Goal: Information Seeking & Learning: Learn about a topic

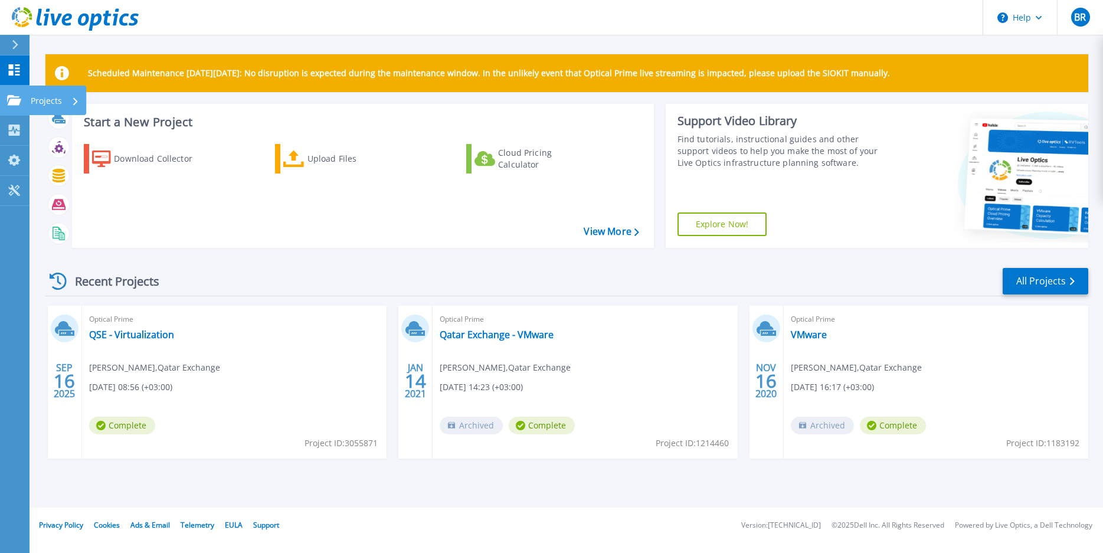
click at [2, 101] on link "Projects Projects" at bounding box center [14, 101] width 29 height 30
click at [139, 333] on link "QSE - Virtualization" at bounding box center [131, 335] width 85 height 12
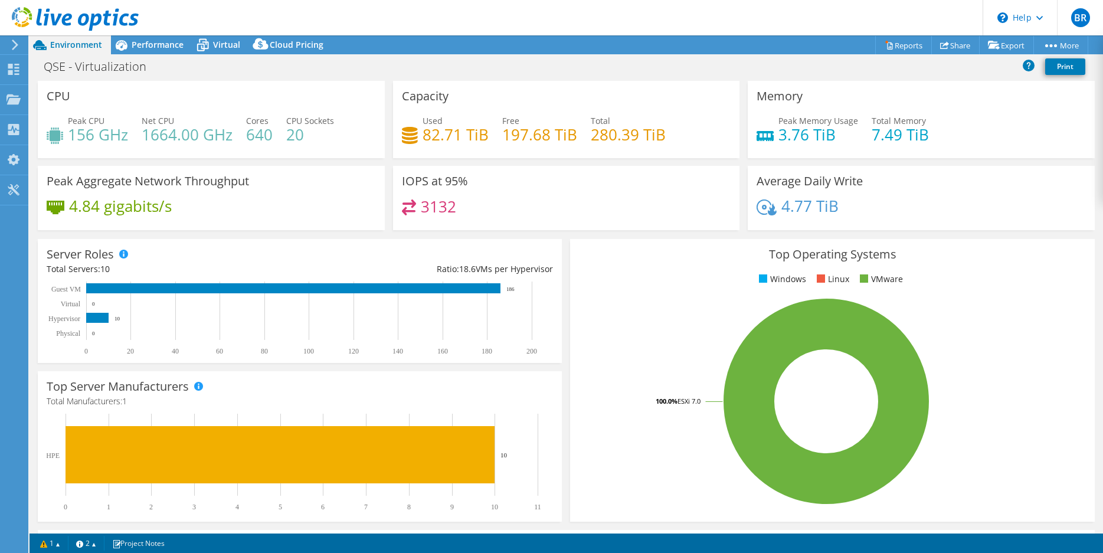
select select "USD"
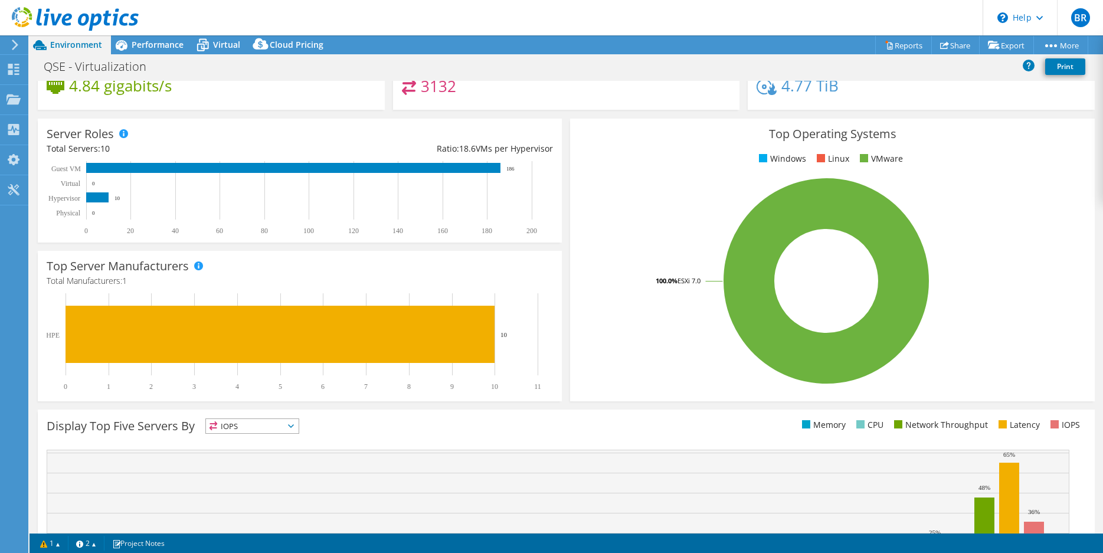
scroll to position [235, 0]
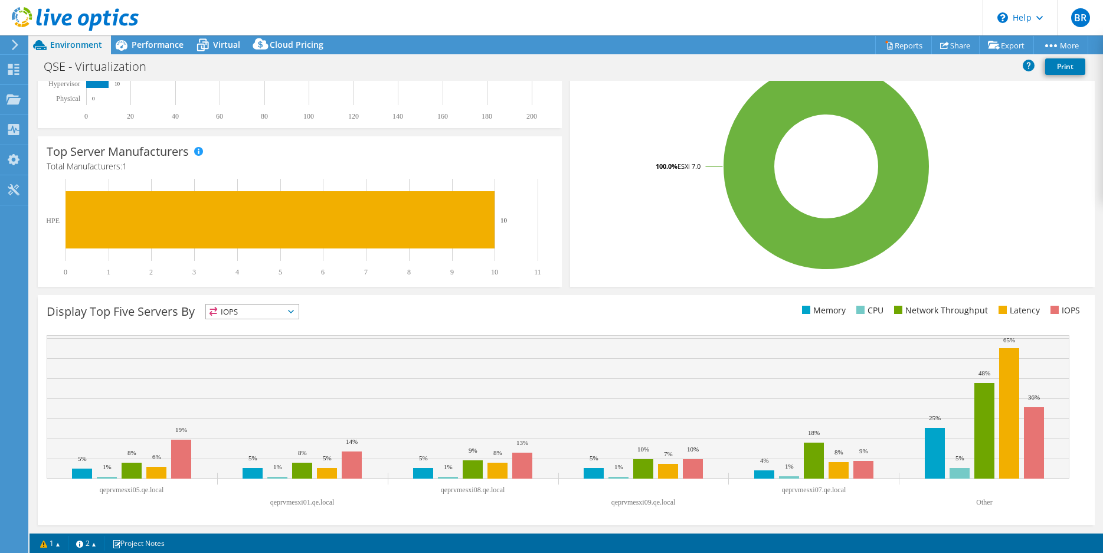
click at [288, 313] on span "IOPS" at bounding box center [252, 311] width 93 height 14
click at [371, 314] on div "Display Top Five Servers By IOPS IOPS" at bounding box center [306, 313] width 519 height 19
click at [63, 545] on link "1" at bounding box center [50, 543] width 37 height 15
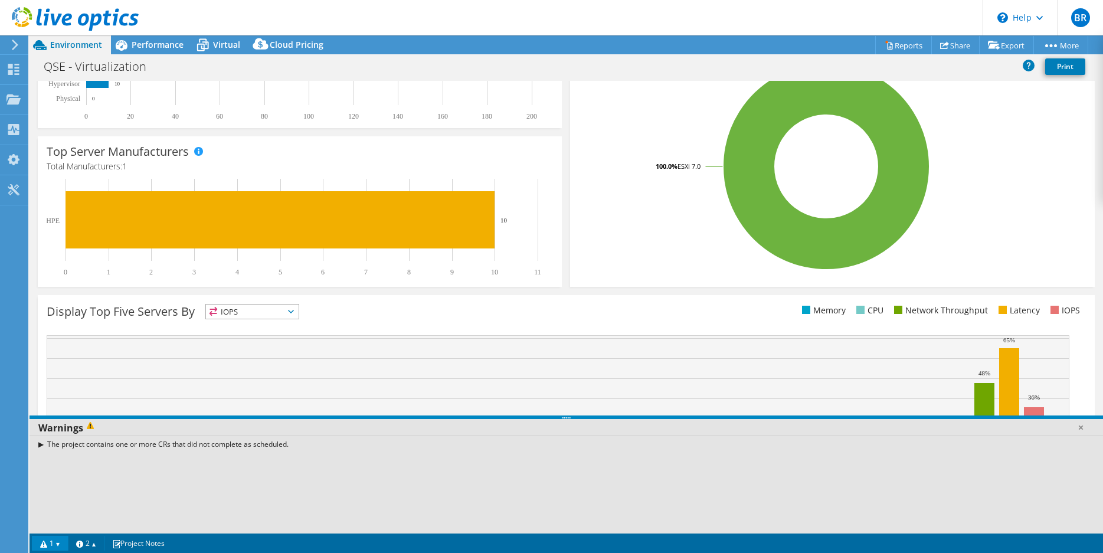
click at [39, 444] on div "The project contains one or more CRs that did not complete as scheduled." at bounding box center [565, 443] width 1073 height 17
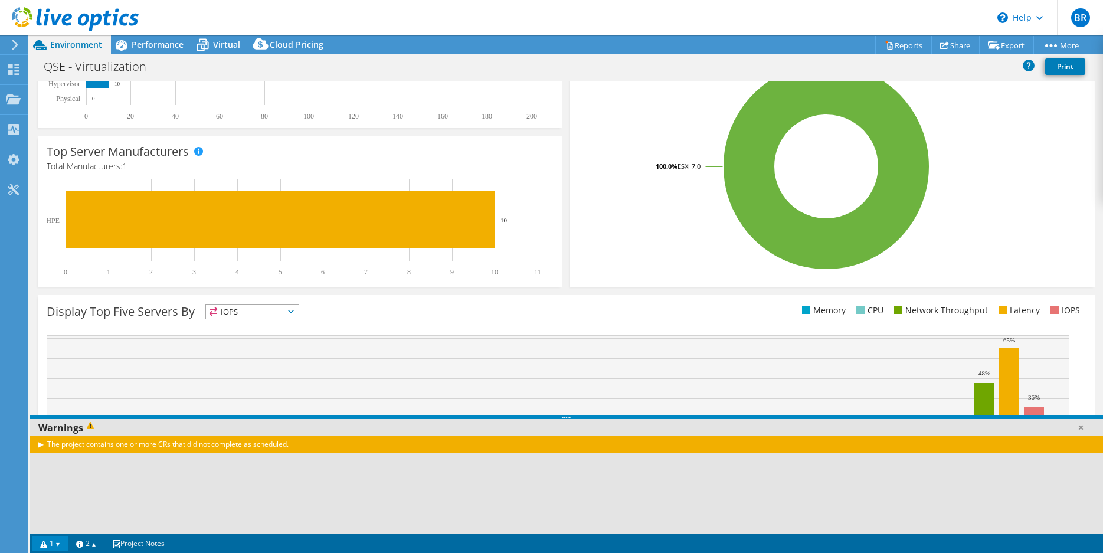
click at [58, 445] on div "The project contains one or more CRs that did not complete as scheduled." at bounding box center [565, 443] width 1073 height 17
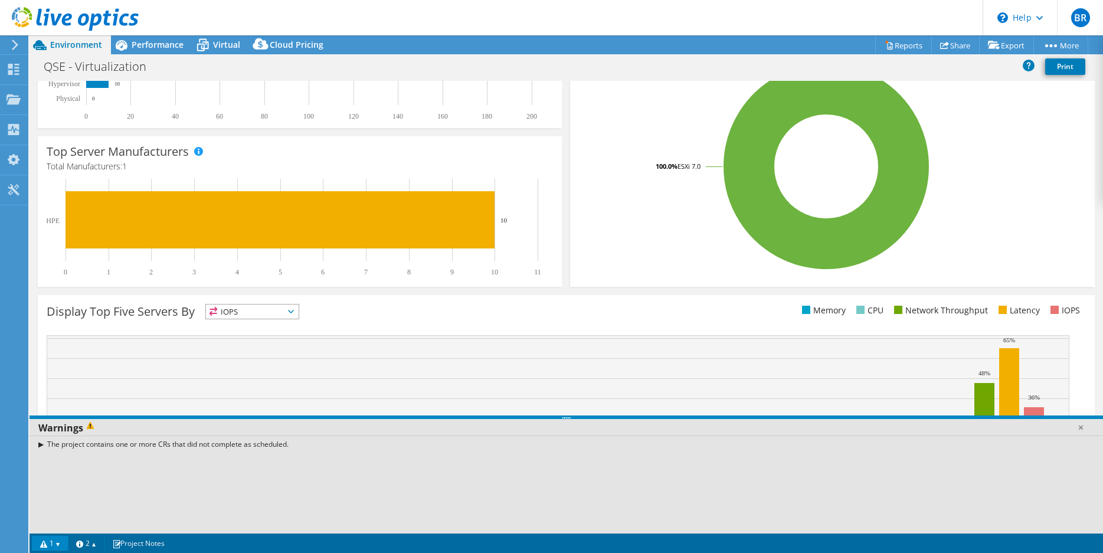
click at [40, 444] on div "The project contains one or more CRs that did not complete as scheduled." at bounding box center [565, 443] width 1073 height 17
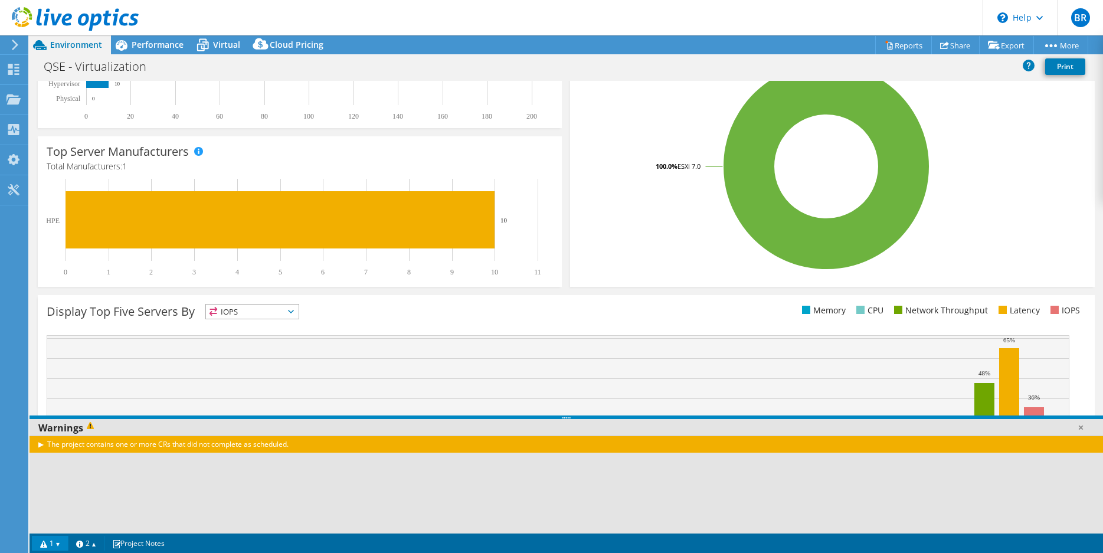
click at [40, 444] on div "The project contains one or more CRs that did not complete as scheduled." at bounding box center [565, 443] width 1073 height 17
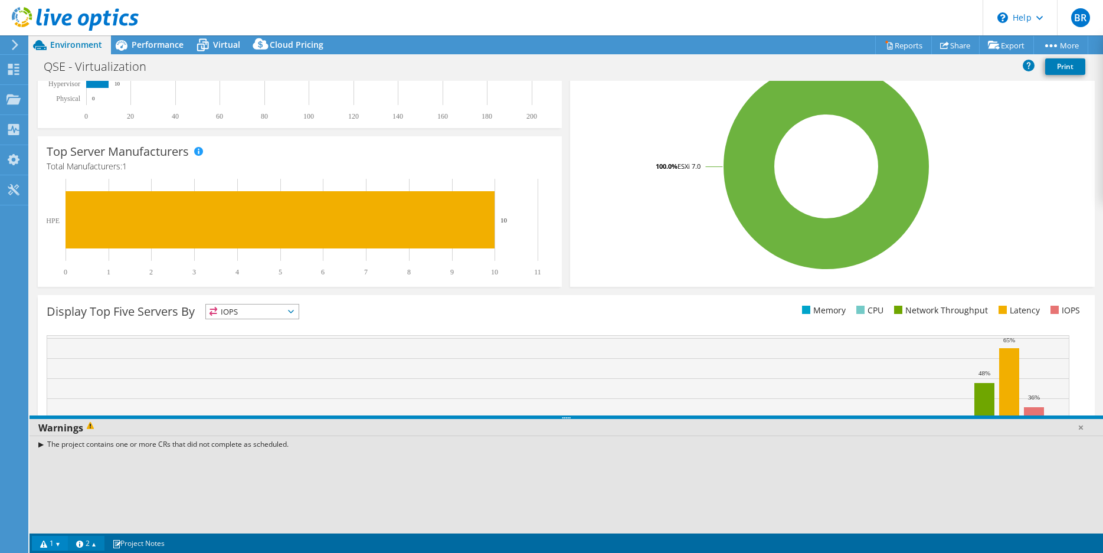
click at [100, 542] on link "2" at bounding box center [86, 543] width 37 height 15
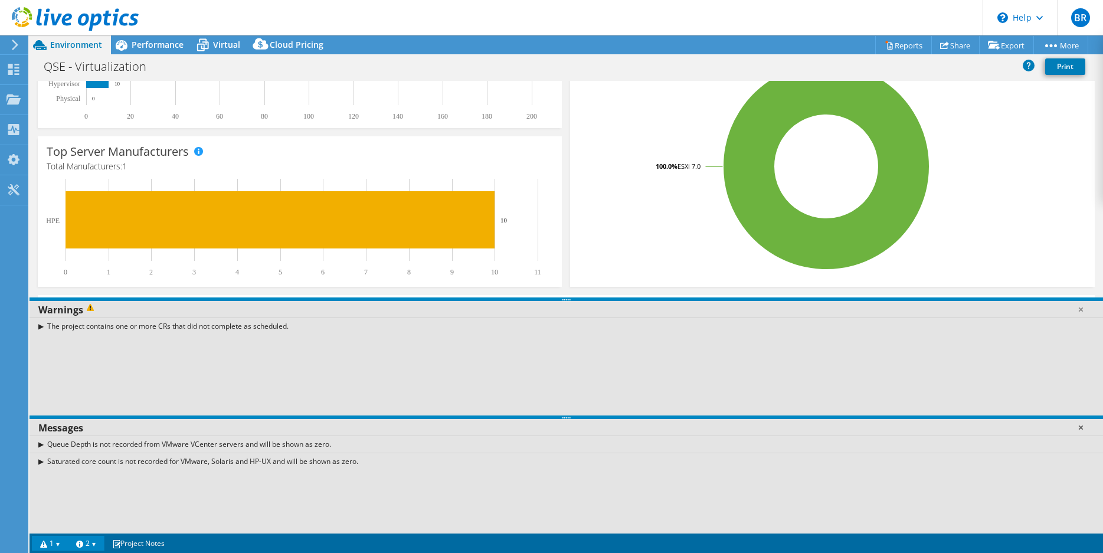
click at [1080, 427] on link at bounding box center [1080, 427] width 12 height 12
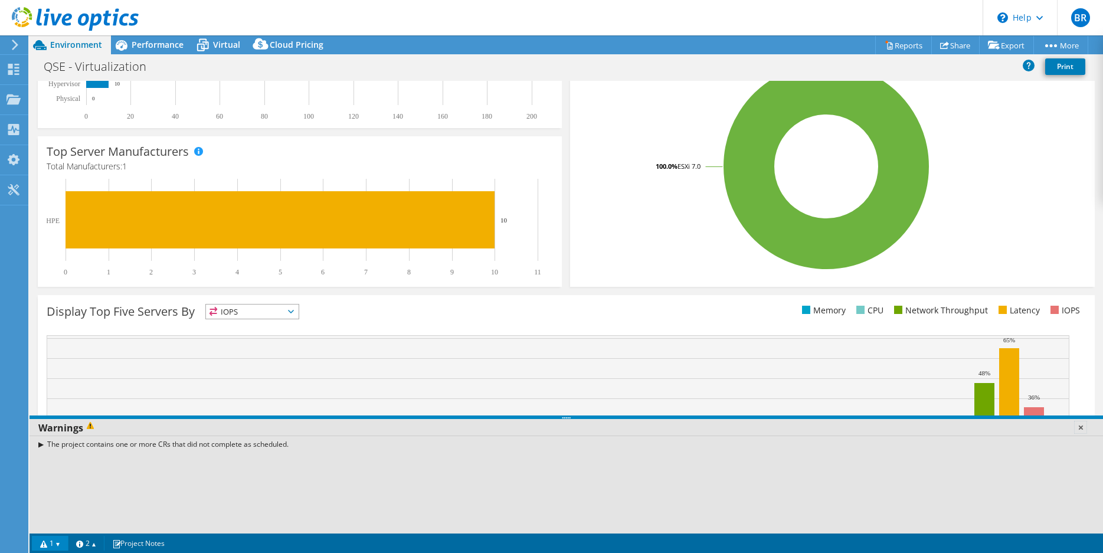
click at [1080, 427] on link at bounding box center [1080, 427] width 12 height 12
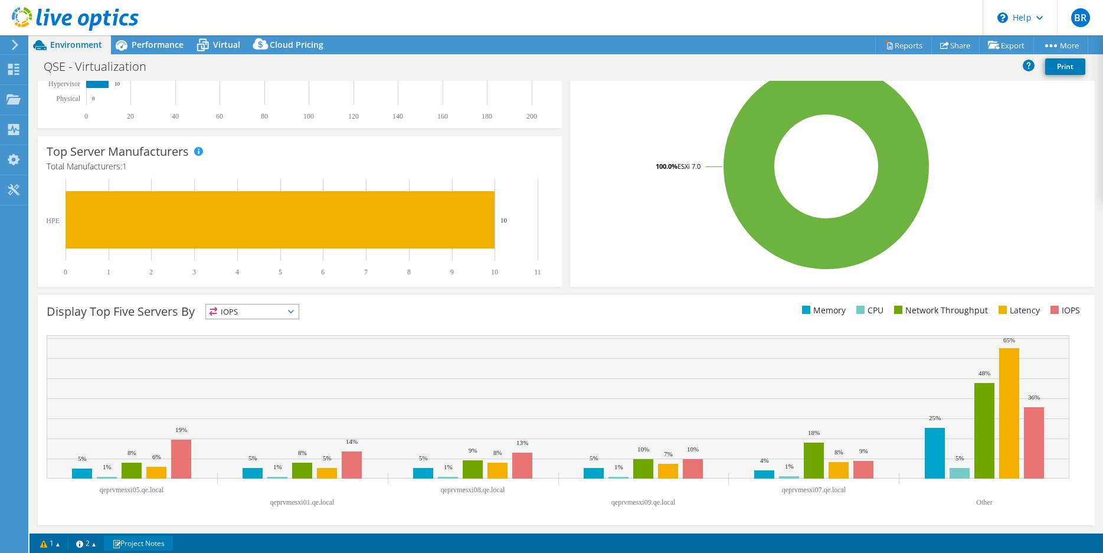
click at [165, 542] on link "Project Notes" at bounding box center [138, 543] width 69 height 15
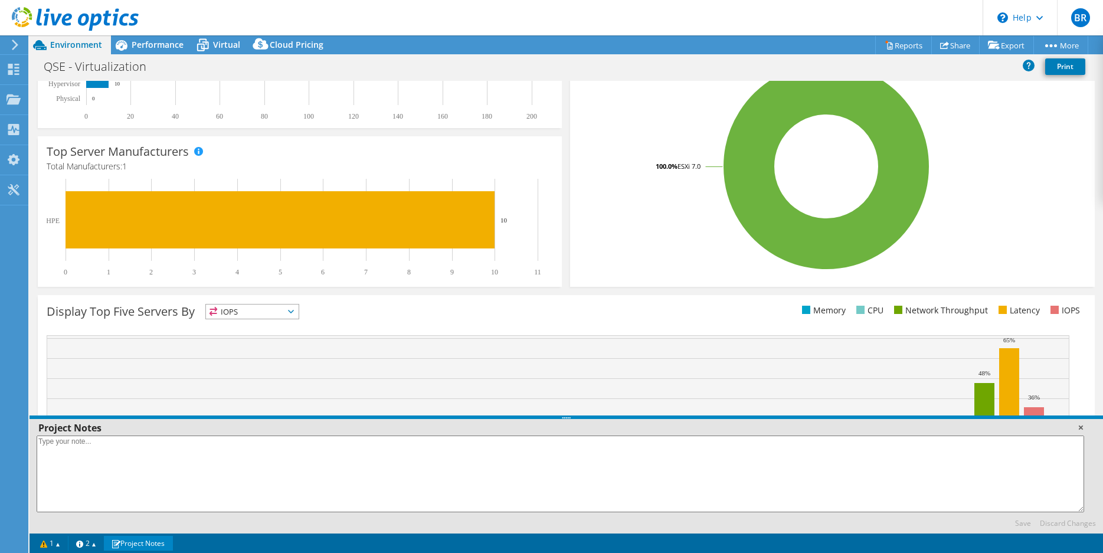
click at [1080, 427] on link at bounding box center [1080, 427] width 12 height 12
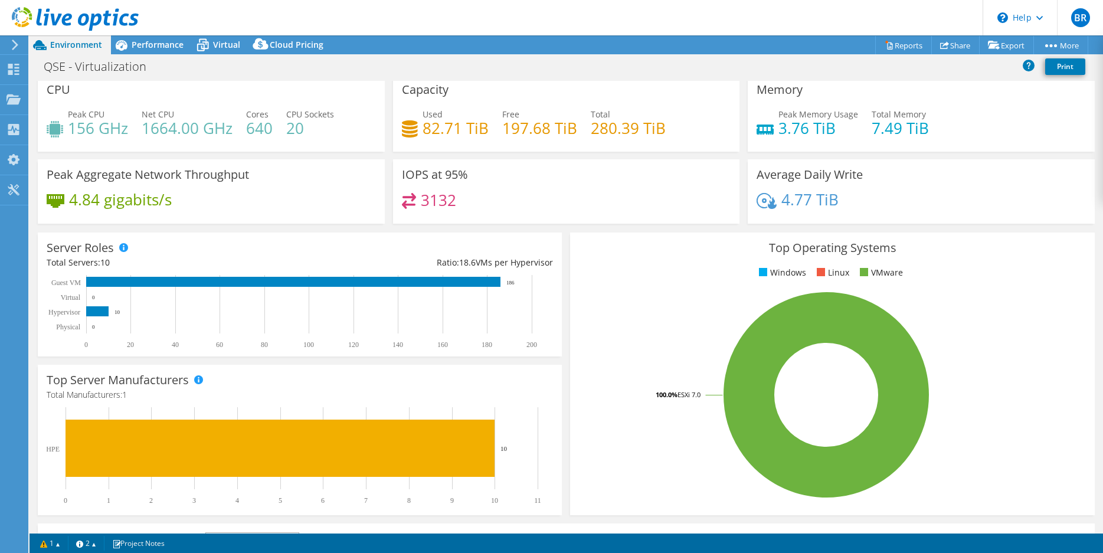
scroll to position [0, 0]
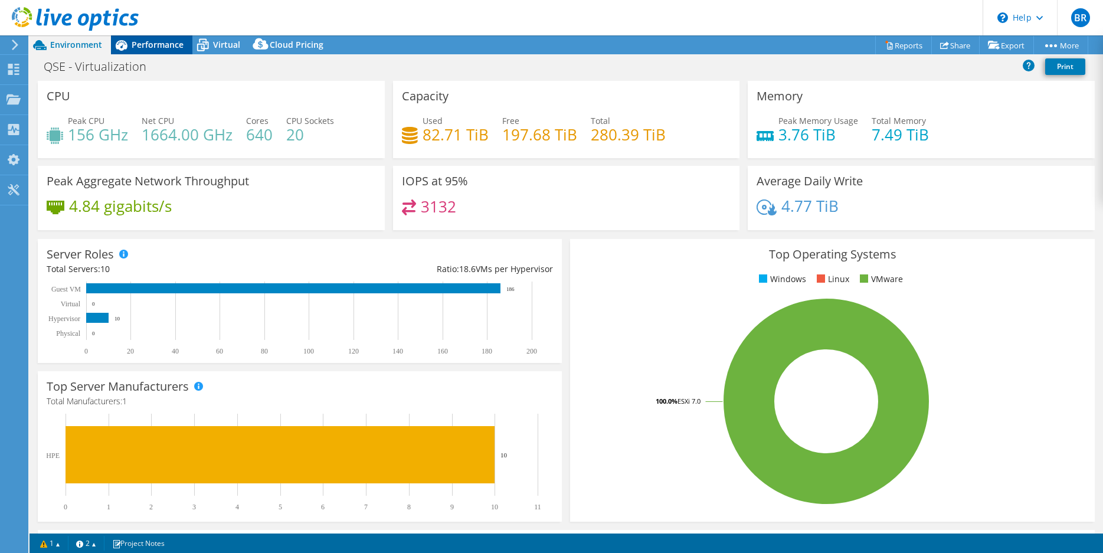
click at [155, 45] on span "Performance" at bounding box center [158, 44] width 52 height 11
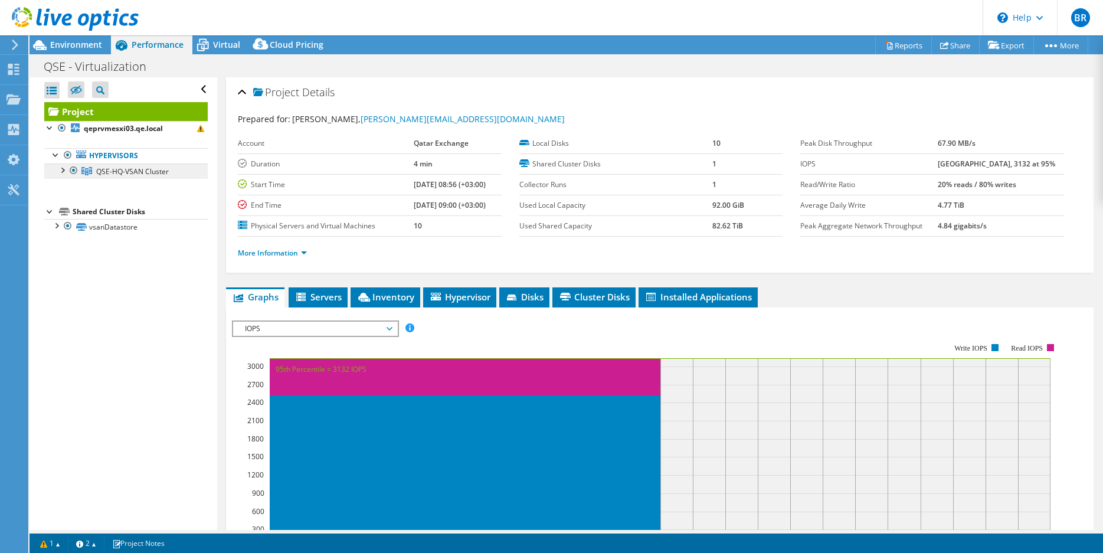
click at [172, 176] on link "QSE-HQ-VSAN Cluster" at bounding box center [125, 170] width 163 height 15
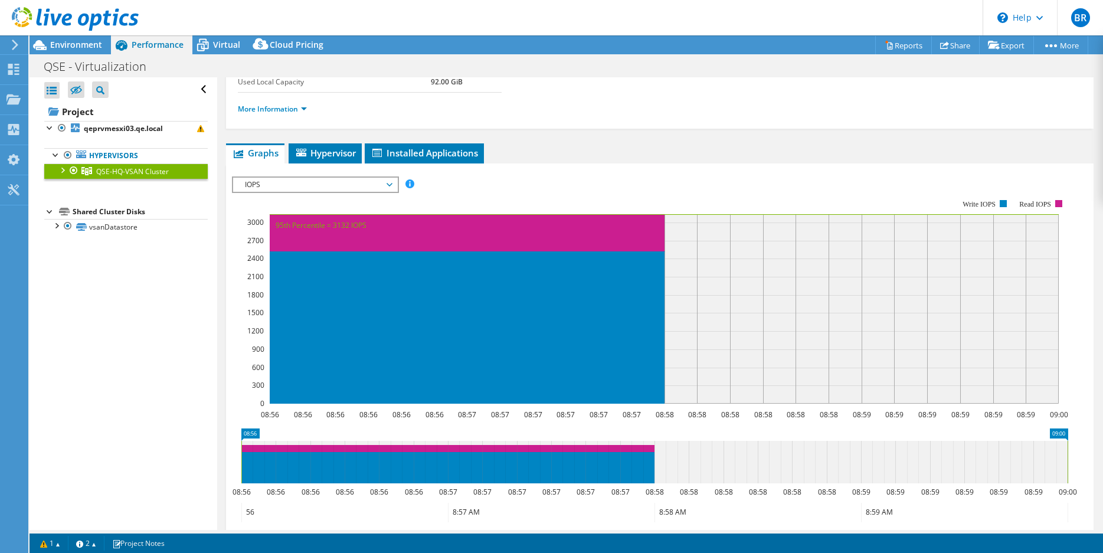
scroll to position [52, 0]
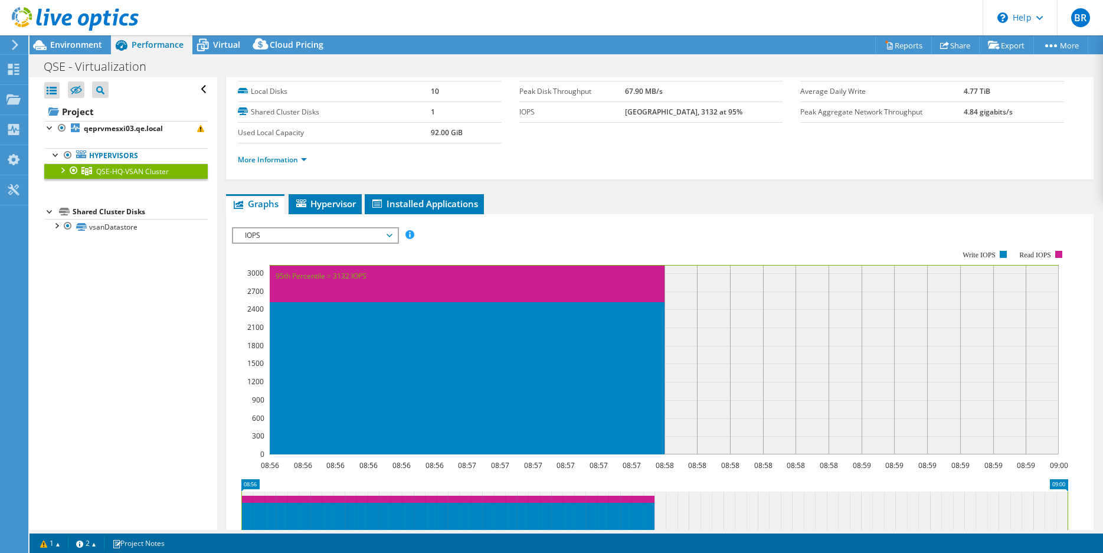
click at [359, 235] on span "IOPS" at bounding box center [315, 235] width 152 height 14
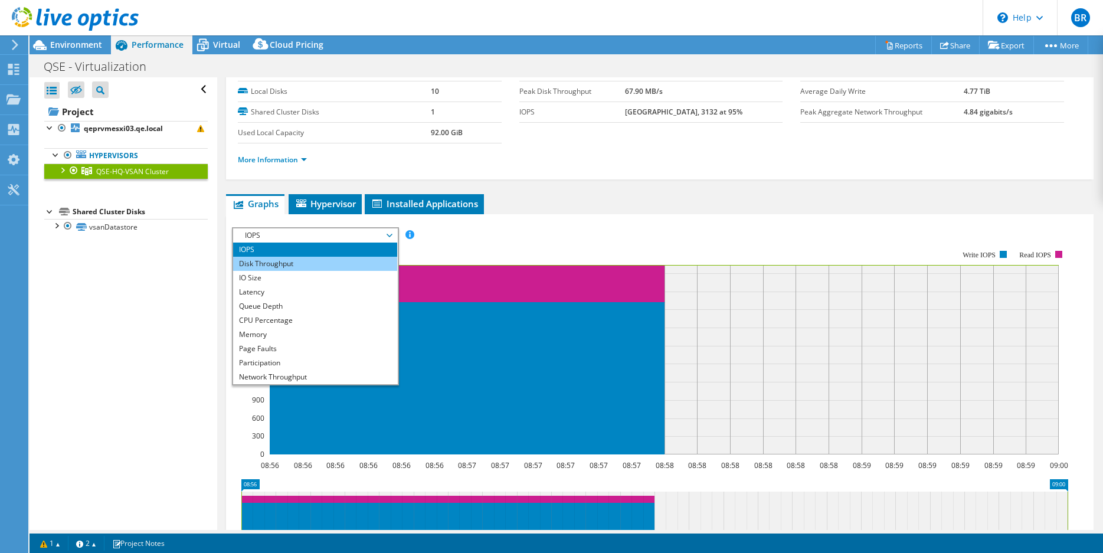
click at [365, 259] on li "Disk Throughput" at bounding box center [314, 264] width 163 height 14
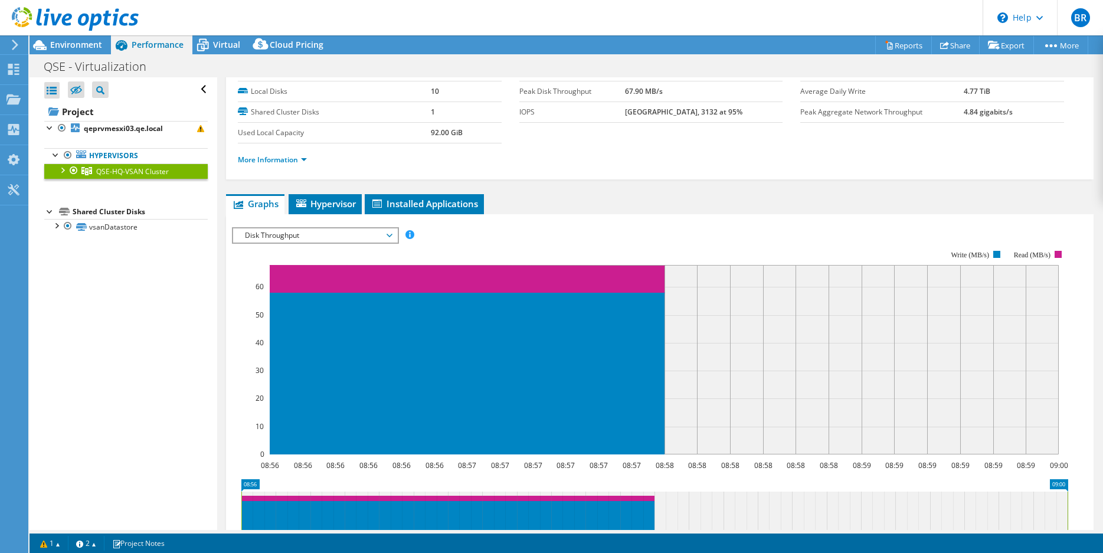
click at [365, 235] on span "Disk Throughput" at bounding box center [315, 235] width 152 height 14
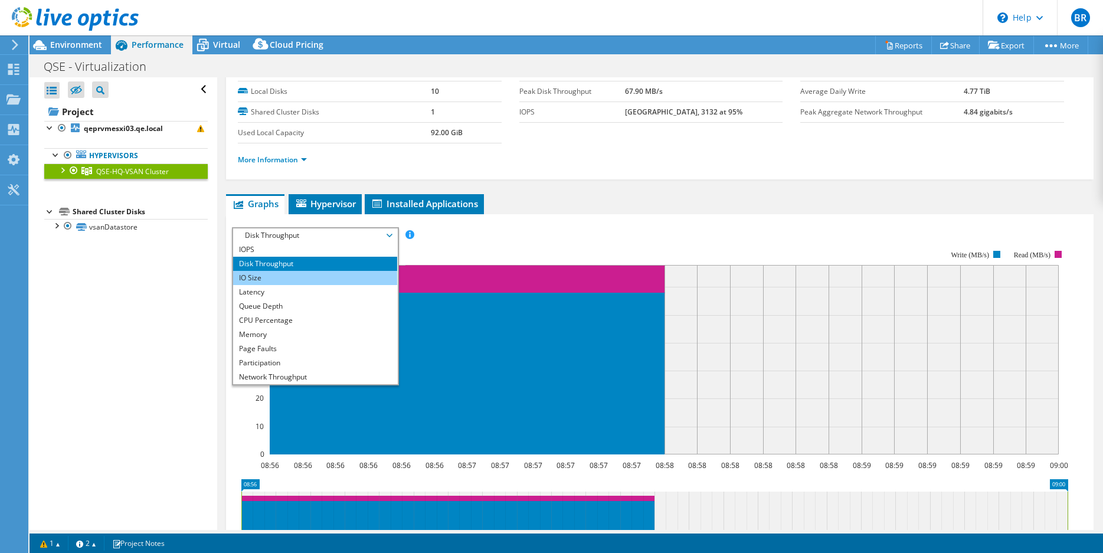
click at [360, 280] on li "IO Size" at bounding box center [314, 278] width 163 height 14
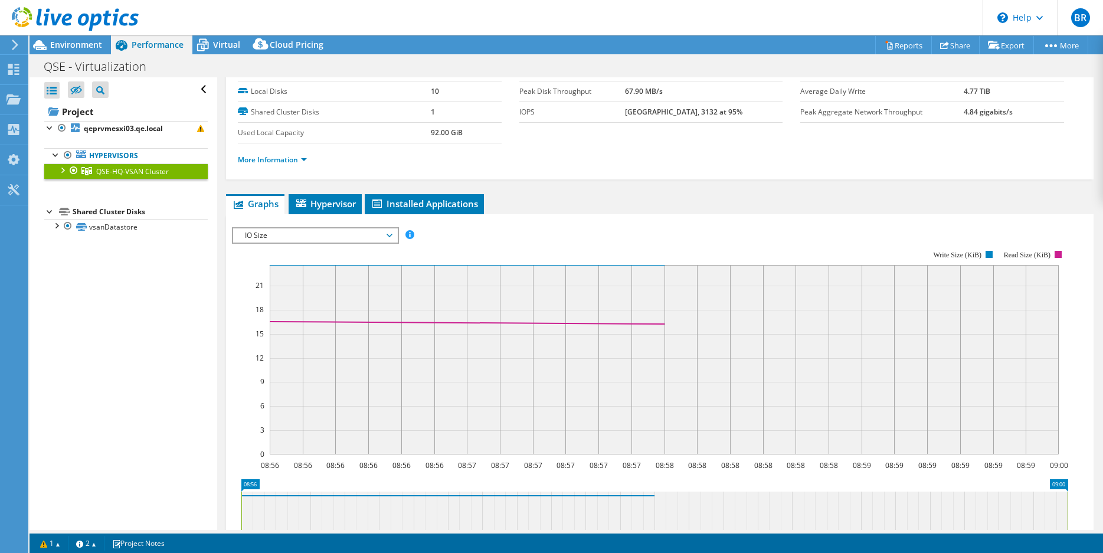
click at [356, 233] on span "IO Size" at bounding box center [315, 235] width 152 height 14
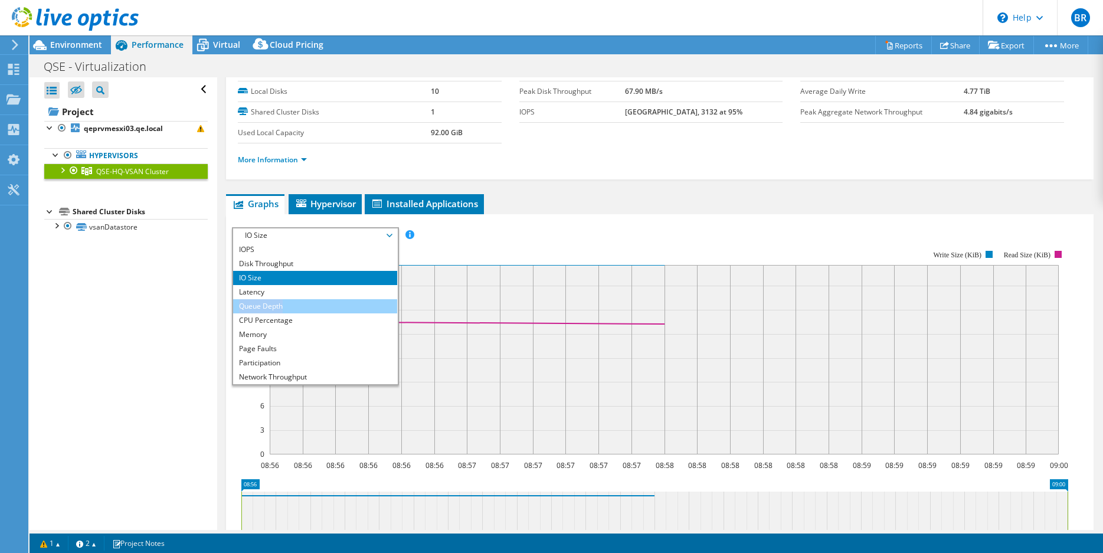
drag, startPoint x: 345, startPoint y: 298, endPoint x: 345, endPoint y: 306, distance: 8.3
click at [345, 306] on ul "IOPS Disk Throughput IO Size Latency Queue Depth CPU Percentage Memory Page Fau…" at bounding box center [314, 313] width 163 height 142
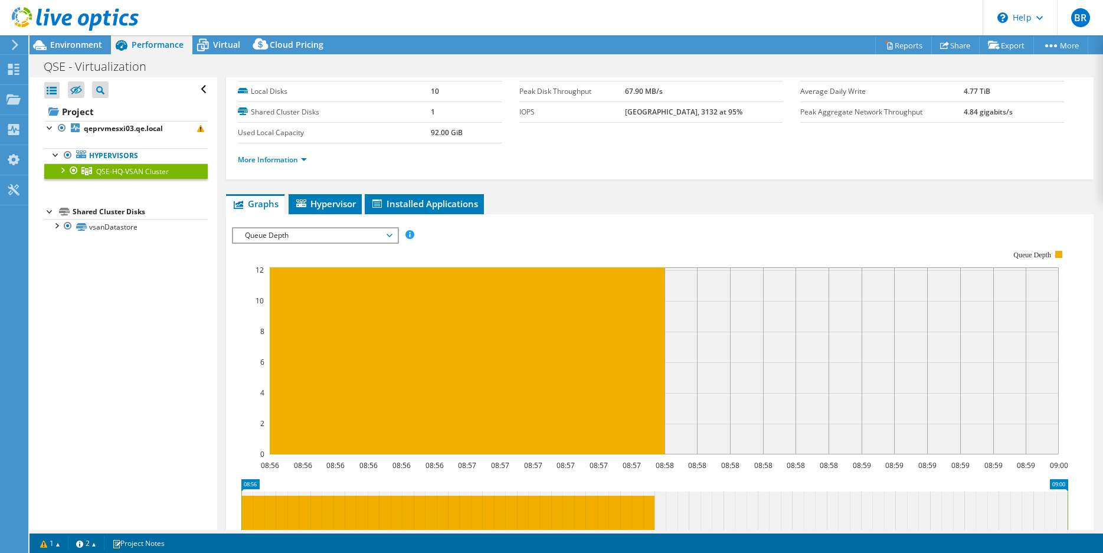
click at [347, 238] on span "Queue Depth" at bounding box center [315, 235] width 152 height 14
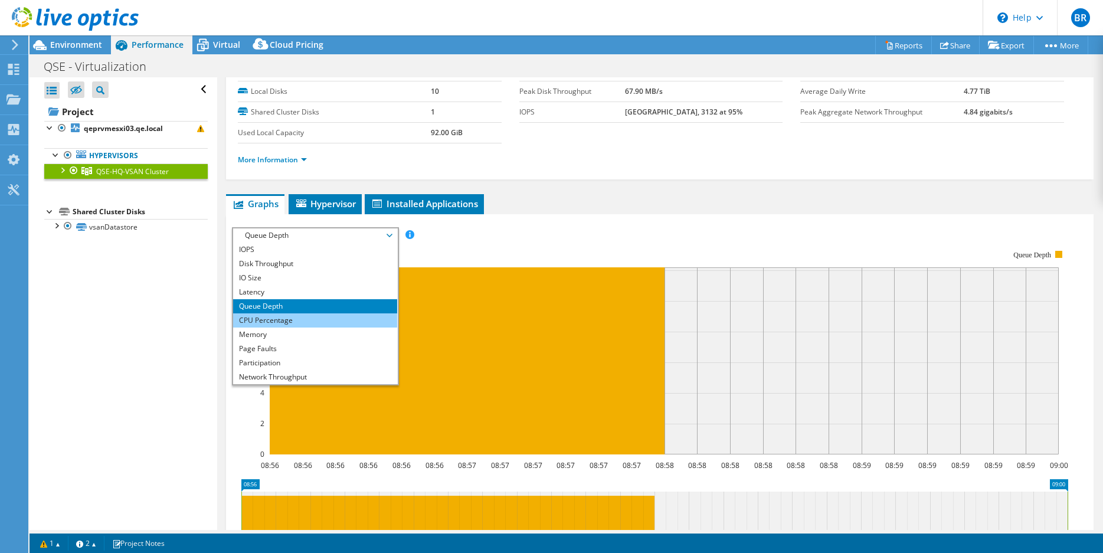
click at [342, 324] on li "CPU Percentage" at bounding box center [314, 320] width 163 height 14
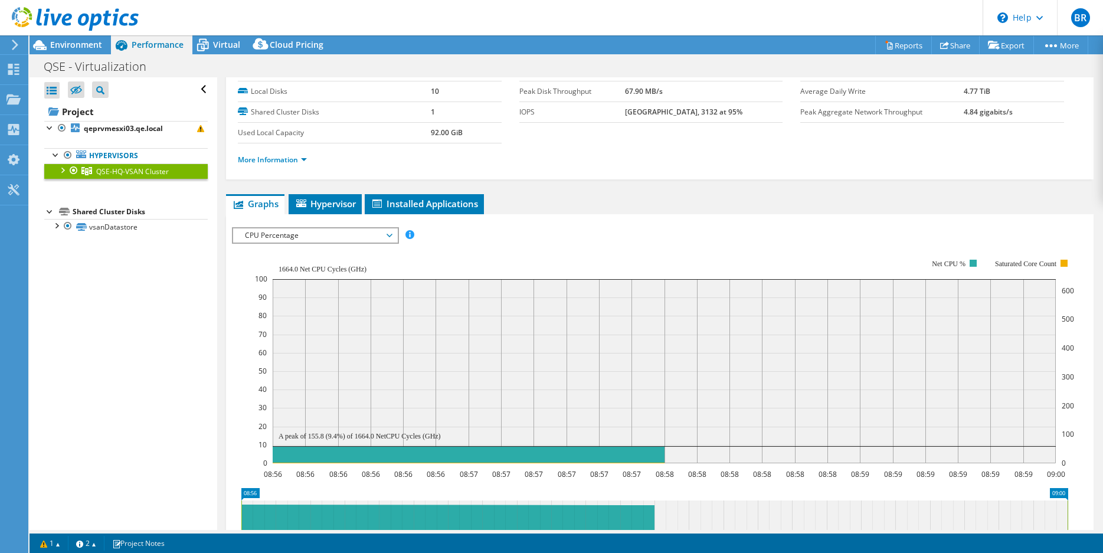
click at [345, 238] on span "CPU Percentage" at bounding box center [315, 235] width 152 height 14
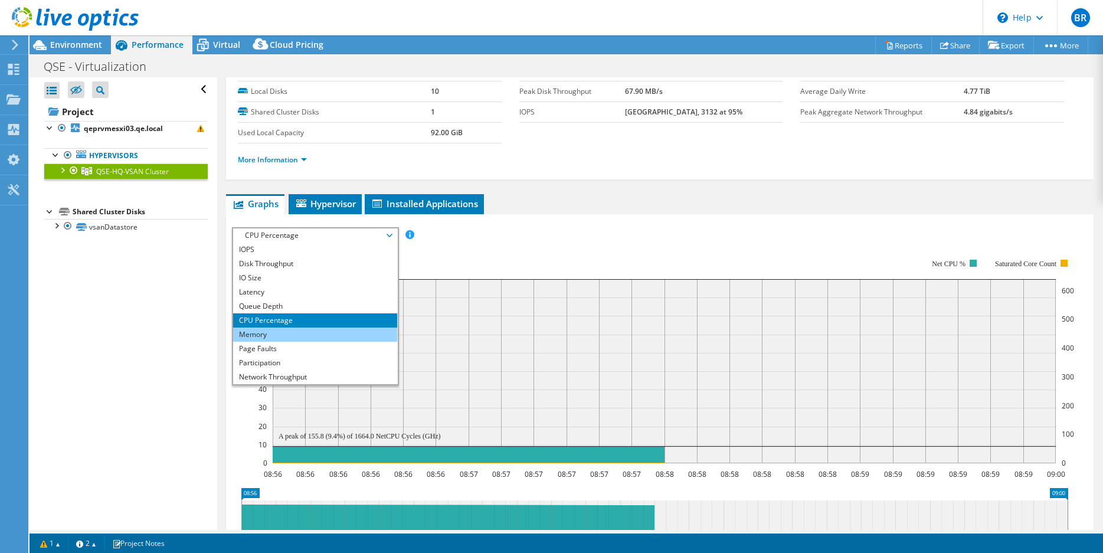
click at [342, 333] on li "Memory" at bounding box center [314, 334] width 163 height 14
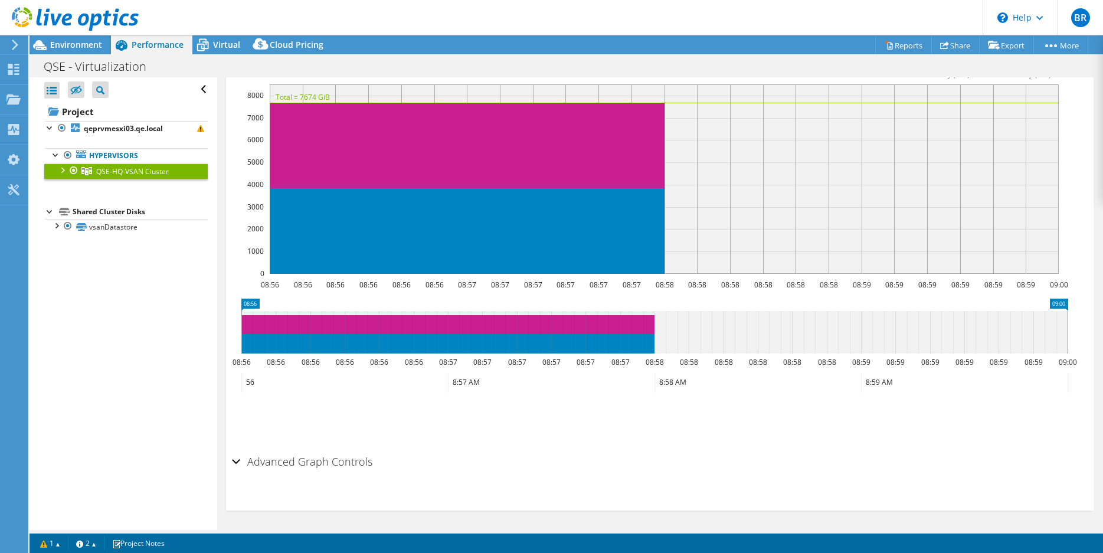
scroll to position [0, 0]
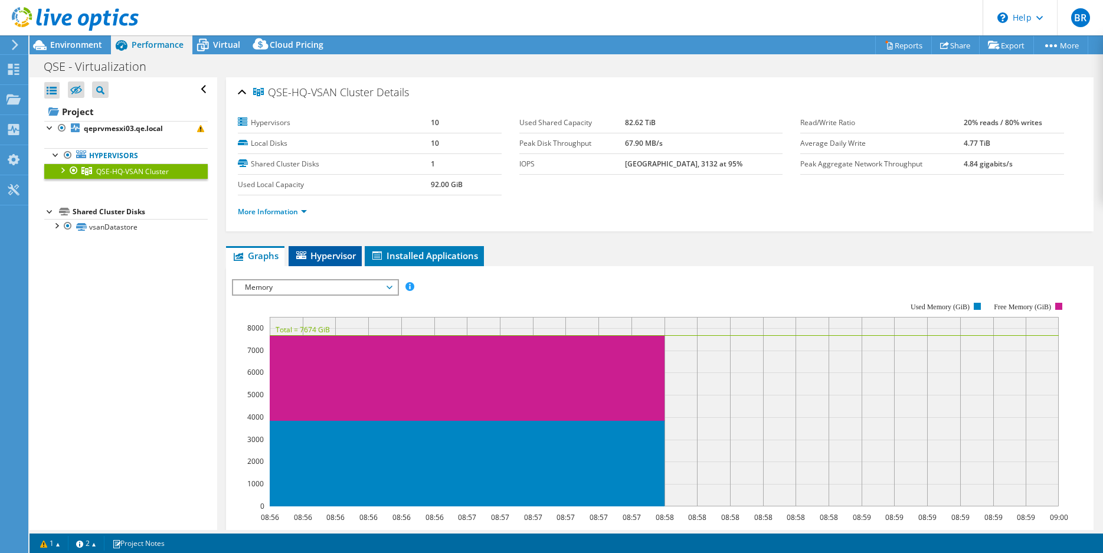
click at [334, 254] on span "Hypervisor" at bounding box center [324, 256] width 61 height 12
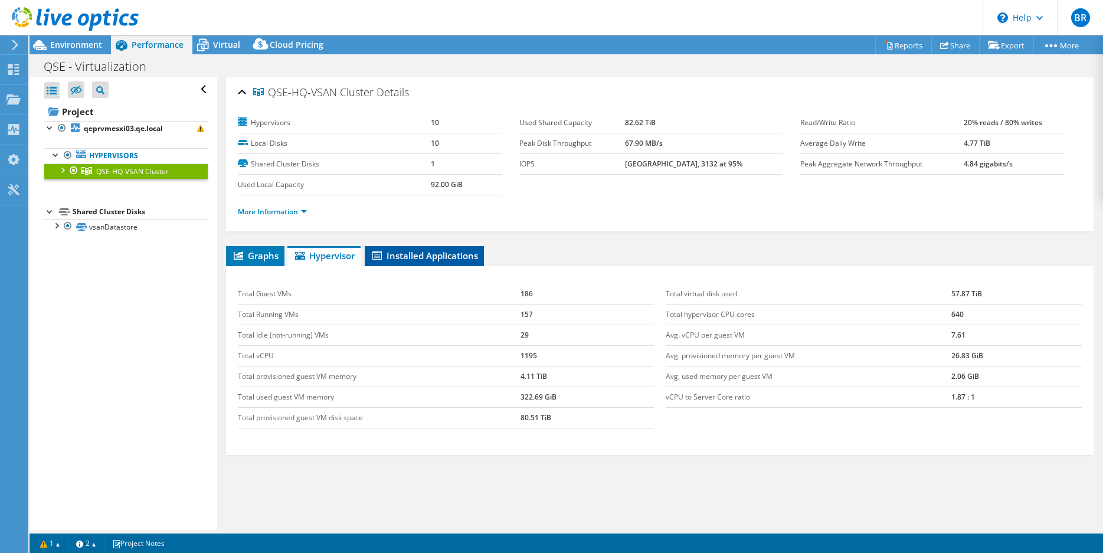
click at [401, 254] on span "Installed Applications" at bounding box center [423, 256] width 107 height 12
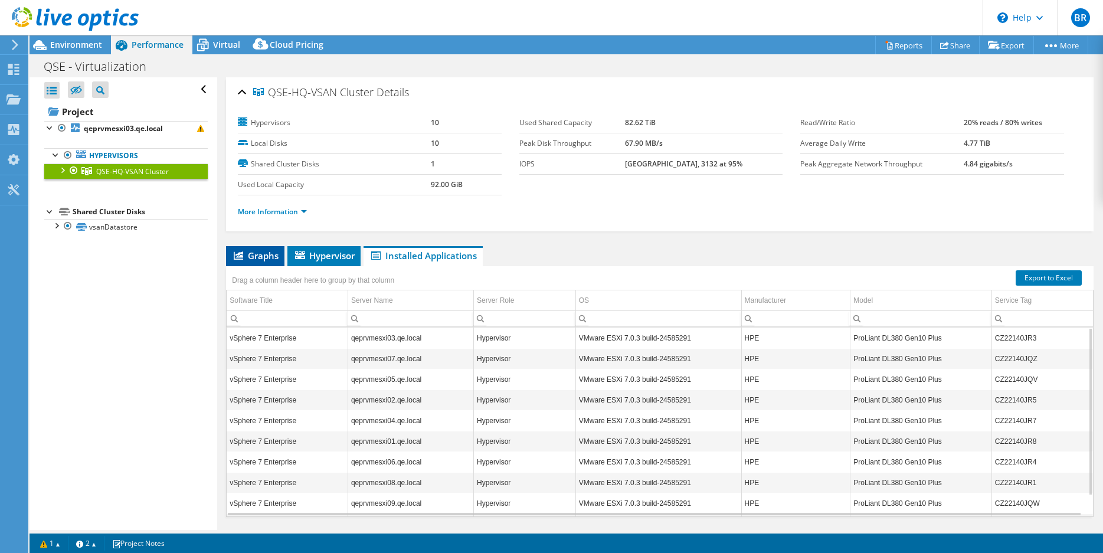
click at [264, 259] on span "Graphs" at bounding box center [255, 256] width 47 height 12
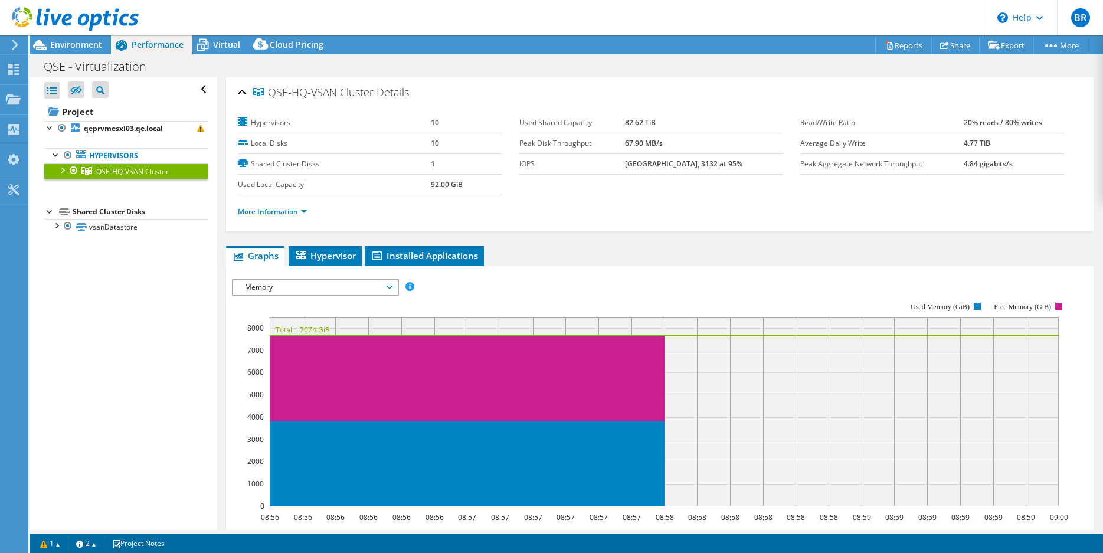
click at [274, 212] on link "More Information" at bounding box center [272, 211] width 69 height 10
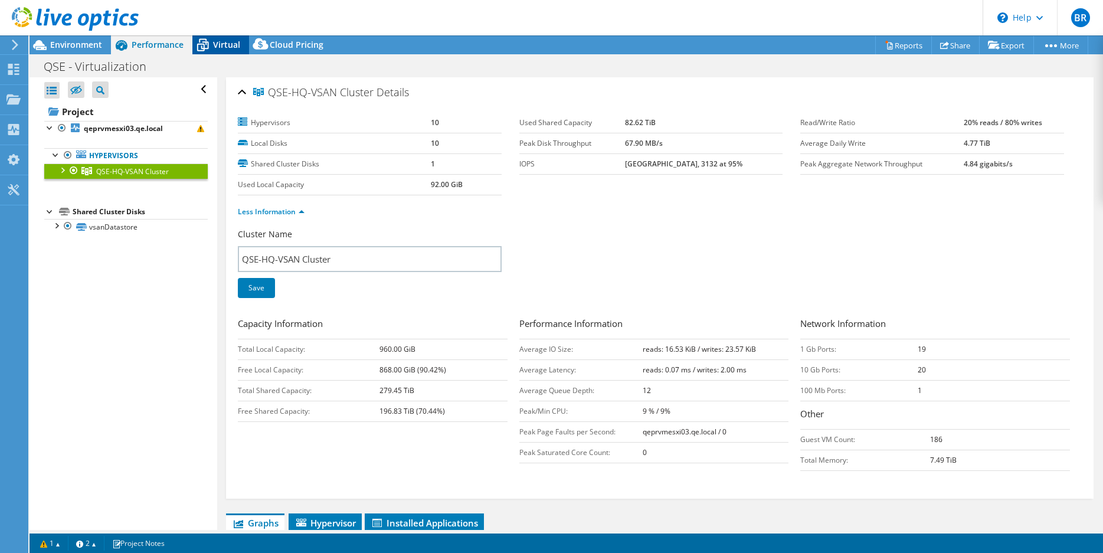
click at [215, 43] on span "Virtual" at bounding box center [226, 44] width 27 height 11
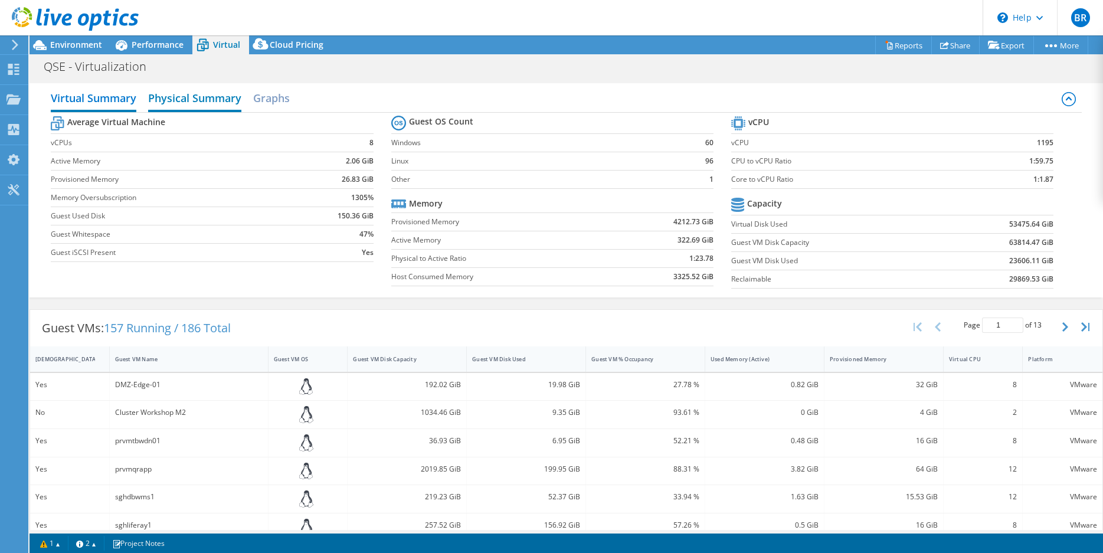
click at [191, 93] on h2 "Physical Summary" at bounding box center [194, 99] width 93 height 26
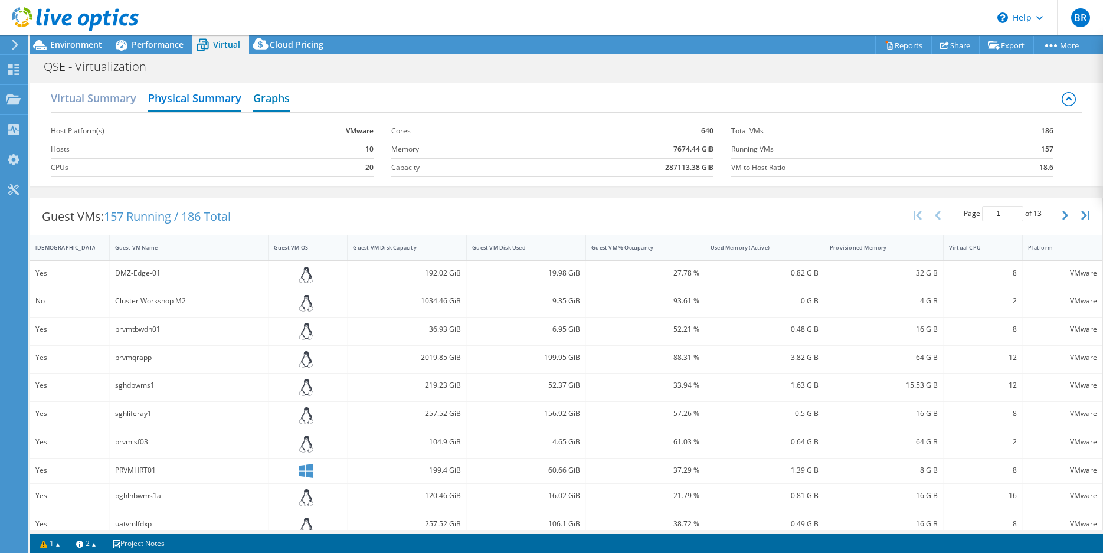
click at [276, 101] on h2 "Graphs" at bounding box center [271, 99] width 37 height 26
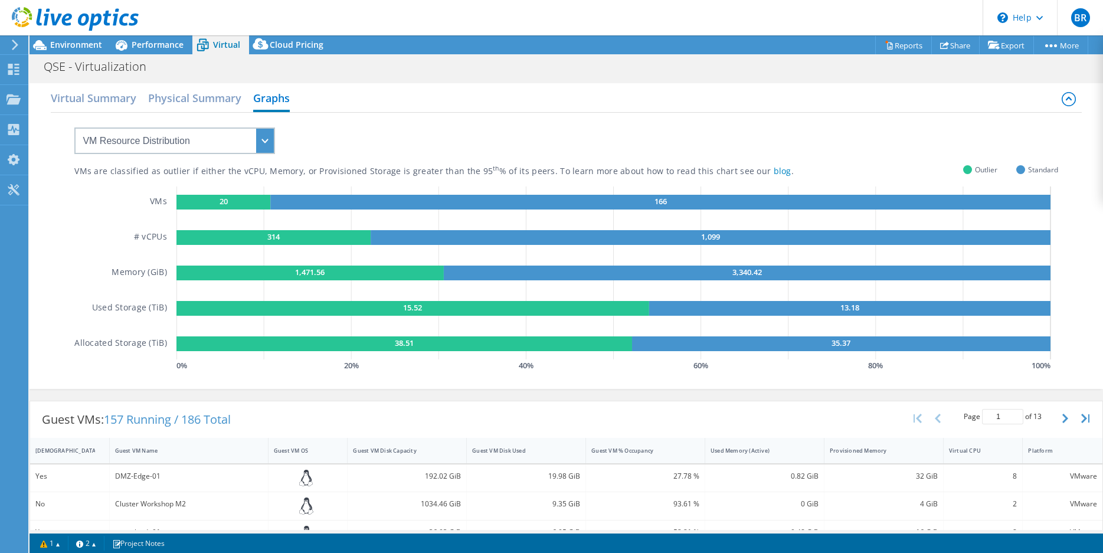
click at [347, 127] on div "VMs are classified as outlier if either the vCPU, Memory, or Provisioned Storag…" at bounding box center [565, 243] width 983 height 261
click at [74, 127] on select "VM Resource Distribution Provisioning Contrast Over Provisioning" at bounding box center [174, 140] width 201 height 27
click option "Provisioning Contrast" at bounding box center [0, 0] width 0 height 0
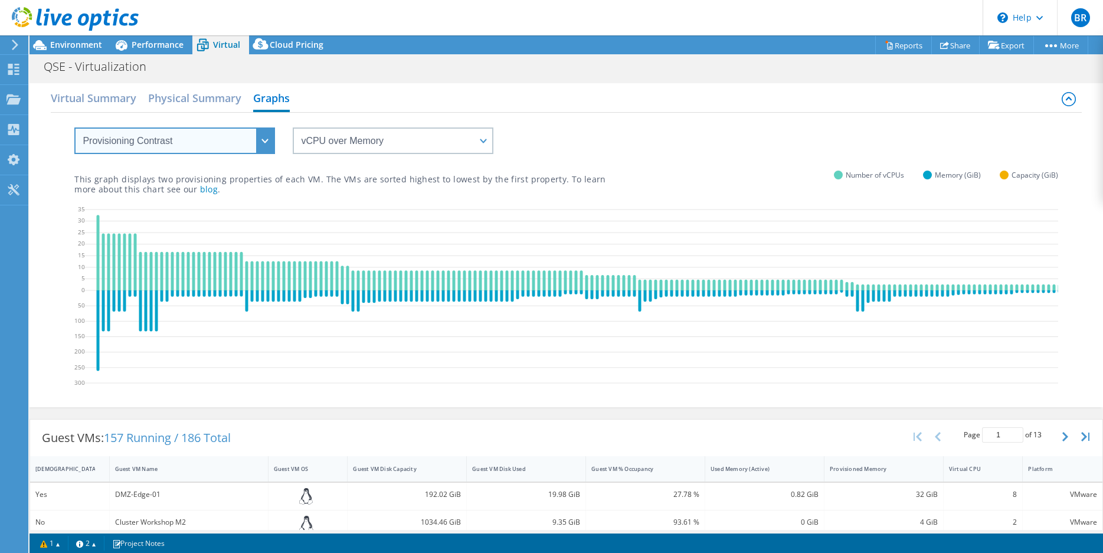
click at [74, 127] on select "VM Resource Distribution Provisioning Contrast Over Provisioning" at bounding box center [174, 140] width 201 height 27
select select "Over Provisioning"
click option "Over Provisioning" at bounding box center [0, 0] width 0 height 0
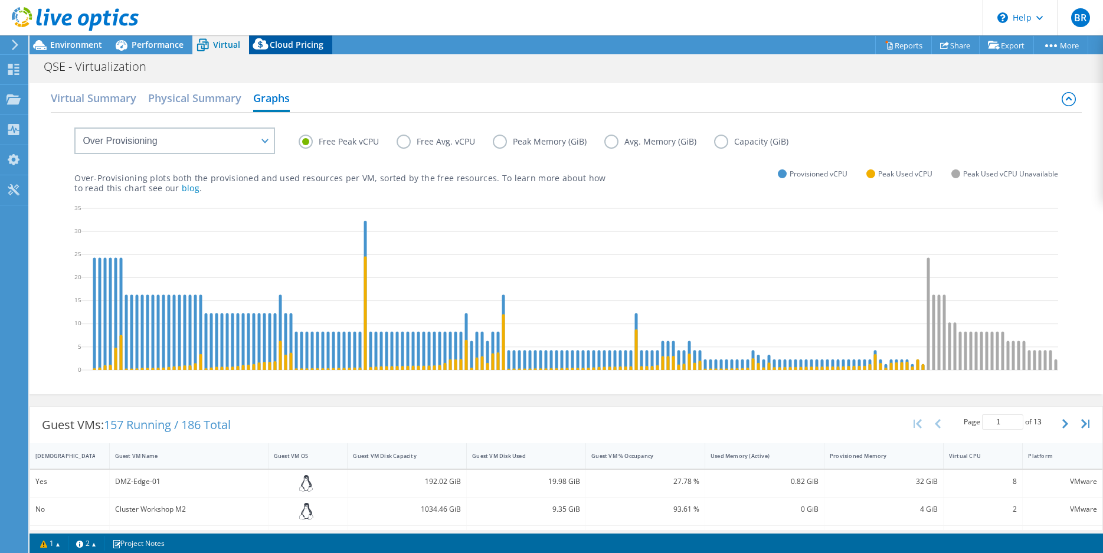
click at [326, 44] on div "Cloud Pricing" at bounding box center [290, 44] width 83 height 19
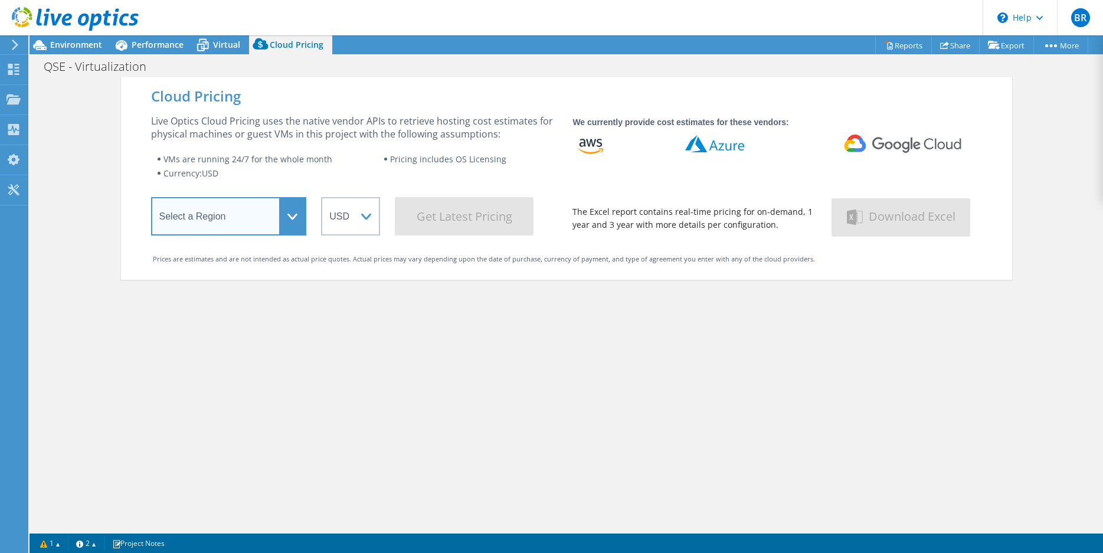
click at [151, 197] on select "Select a Region Asia Pacific (Hong Kong) Asia Pacific (Mumbai) Asia Pacific (Se…" at bounding box center [229, 216] width 156 height 38
select select "Mumbai"
click option "[GEOGRAPHIC_DATA] ([GEOGRAPHIC_DATA])" at bounding box center [0, 0] width 0 height 0
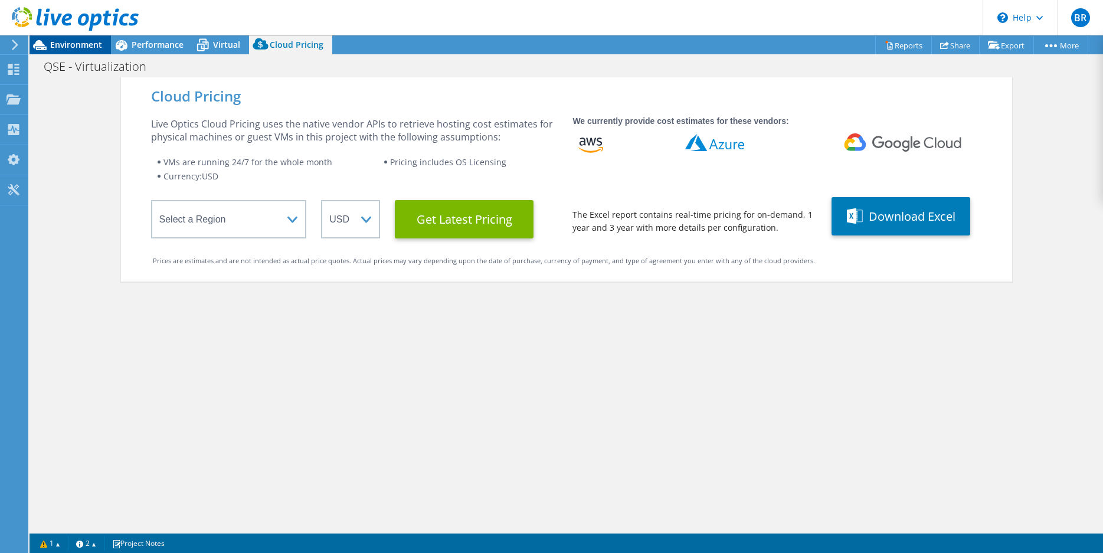
click at [55, 51] on div "Environment" at bounding box center [69, 44] width 81 height 19
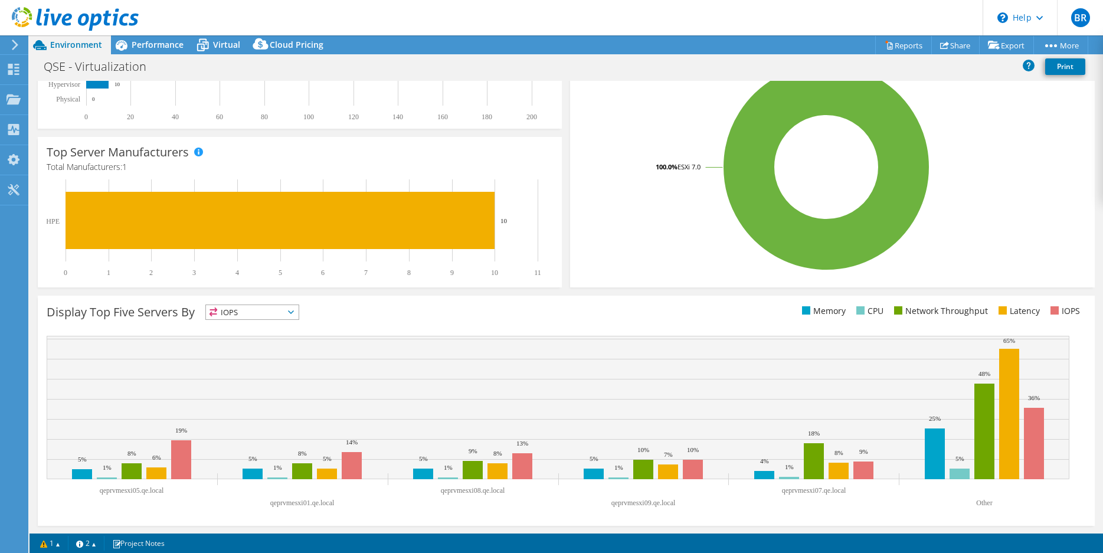
scroll to position [235, 0]
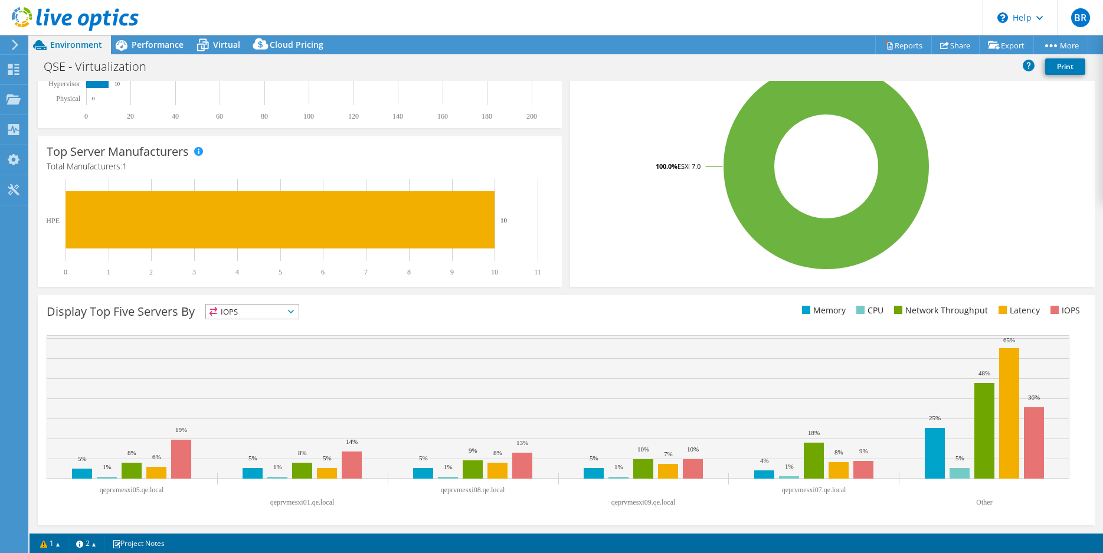
click at [293, 311] on icon at bounding box center [291, 312] width 6 height 4
click at [292, 345] on li "Memory" at bounding box center [252, 343] width 93 height 17
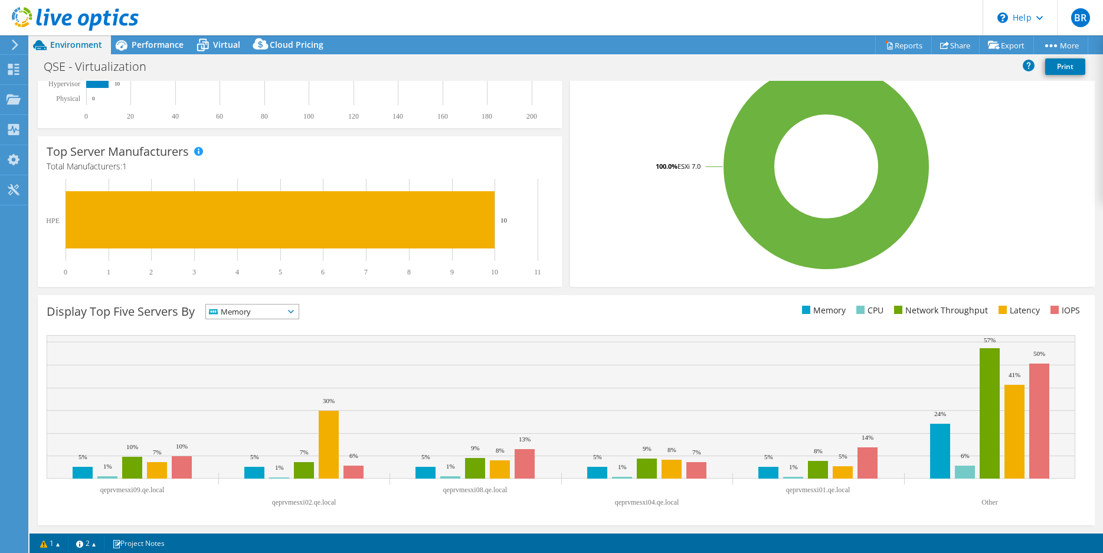
click at [241, 313] on span "Memory" at bounding box center [245, 311] width 78 height 14
click at [241, 355] on li "CPU" at bounding box center [252, 360] width 93 height 17
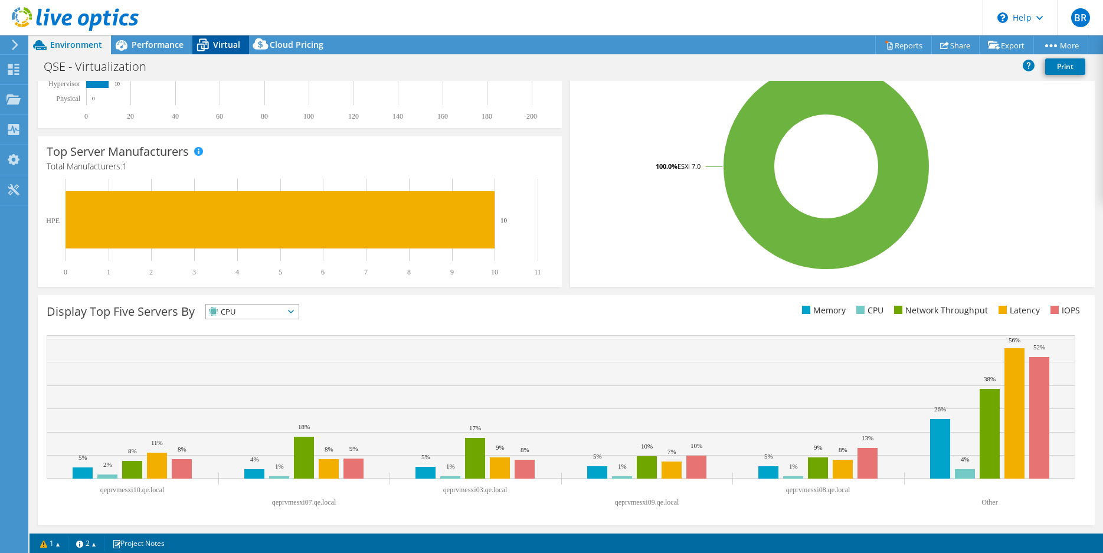
click at [198, 50] on icon at bounding box center [202, 45] width 21 height 21
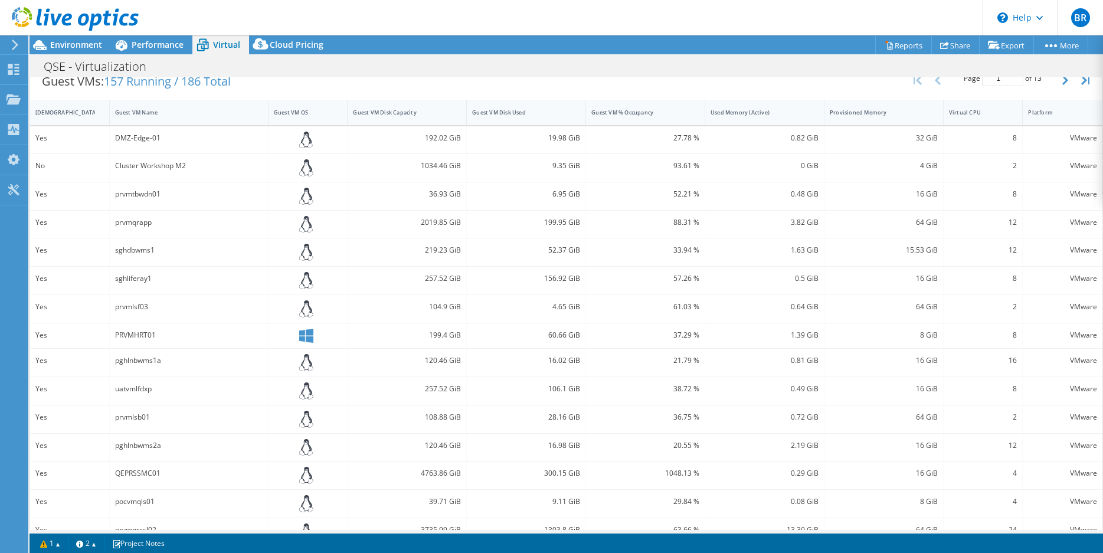
scroll to position [375, 0]
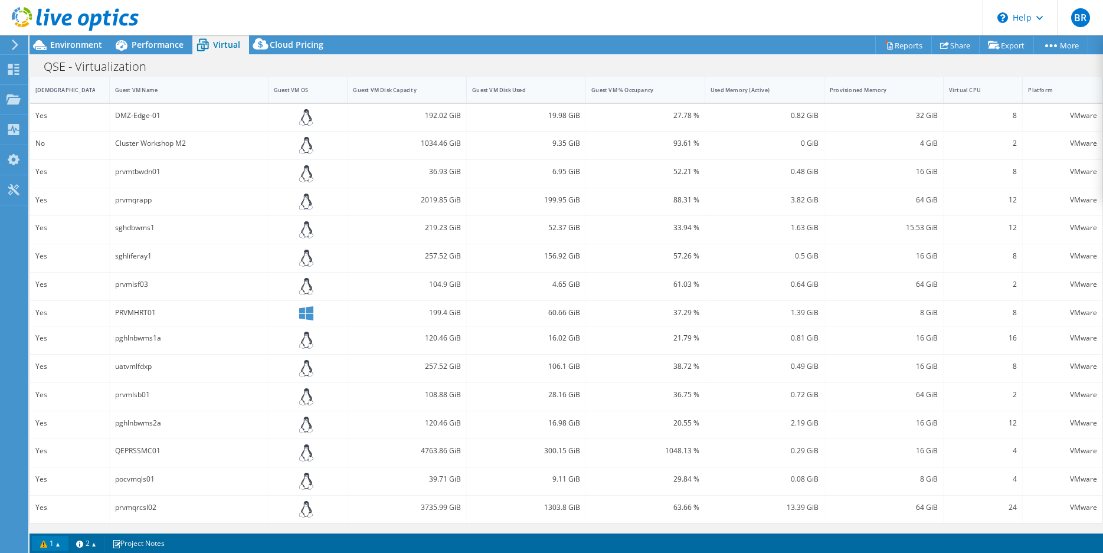
click at [52, 546] on link "1" at bounding box center [50, 543] width 37 height 15
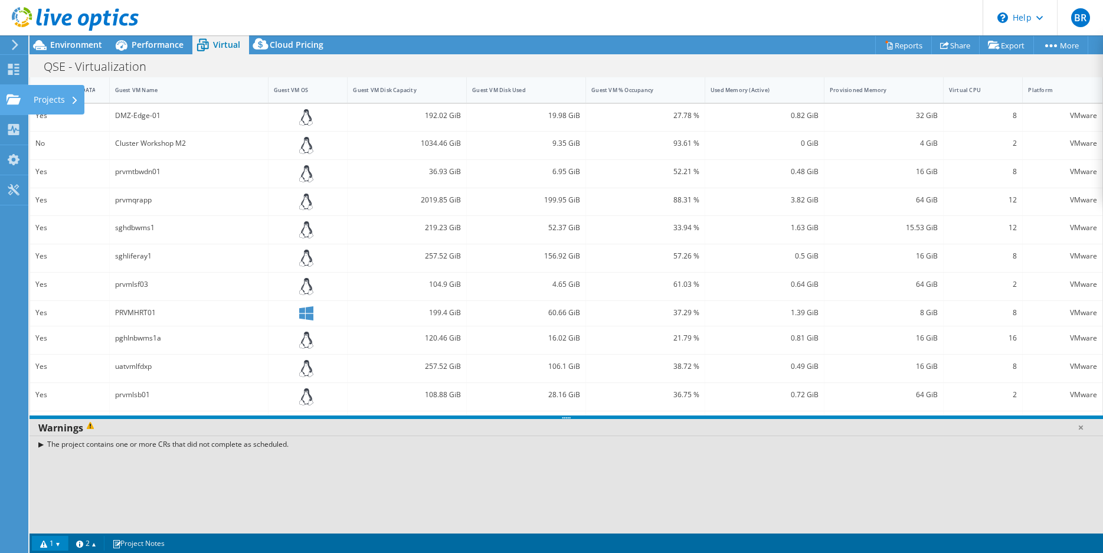
click at [10, 106] on div at bounding box center [13, 100] width 14 height 13
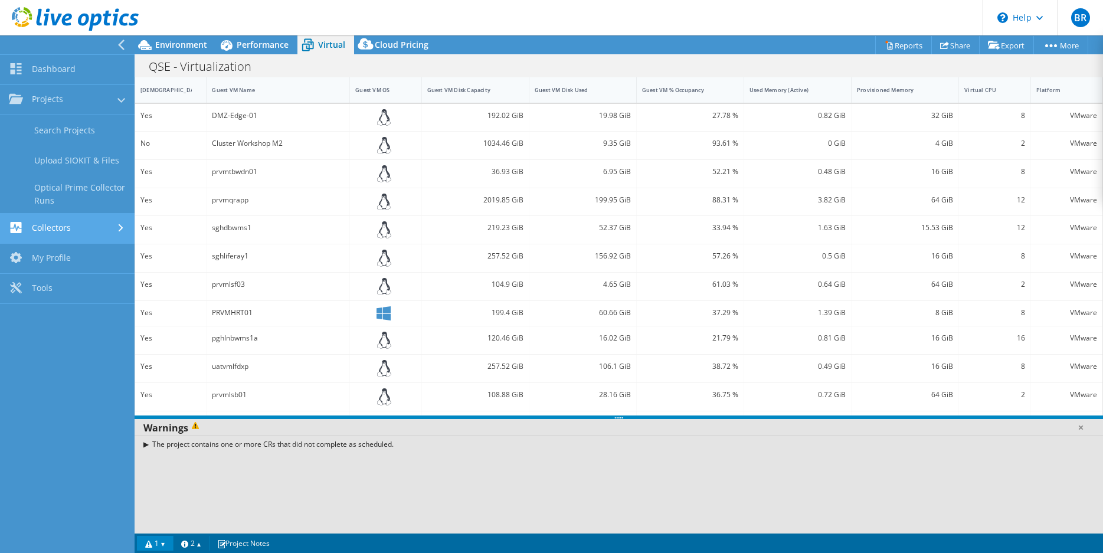
click at [32, 237] on link "Collectors" at bounding box center [67, 229] width 135 height 30
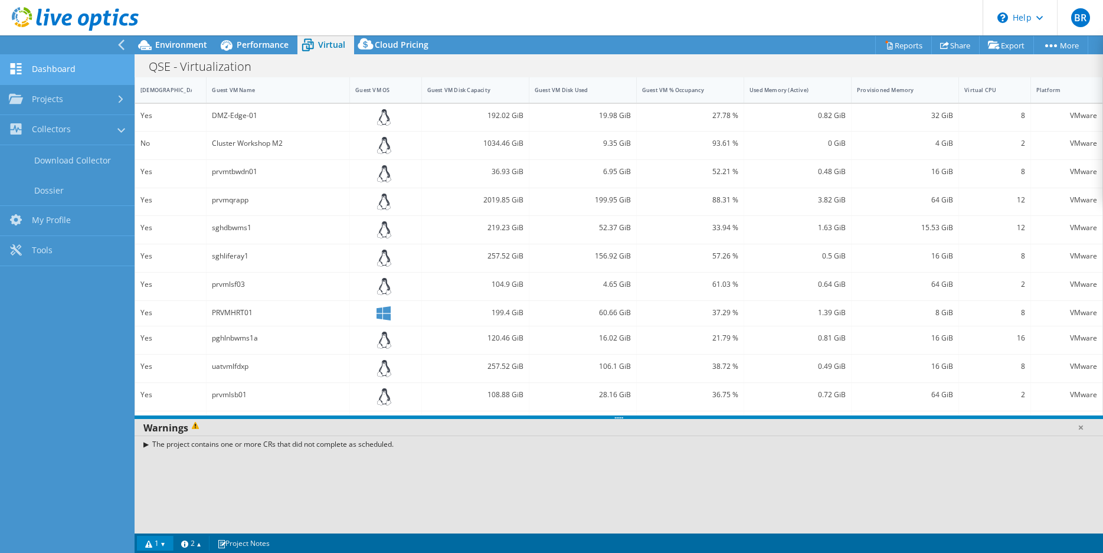
click at [44, 75] on link "Dashboard" at bounding box center [67, 70] width 135 height 30
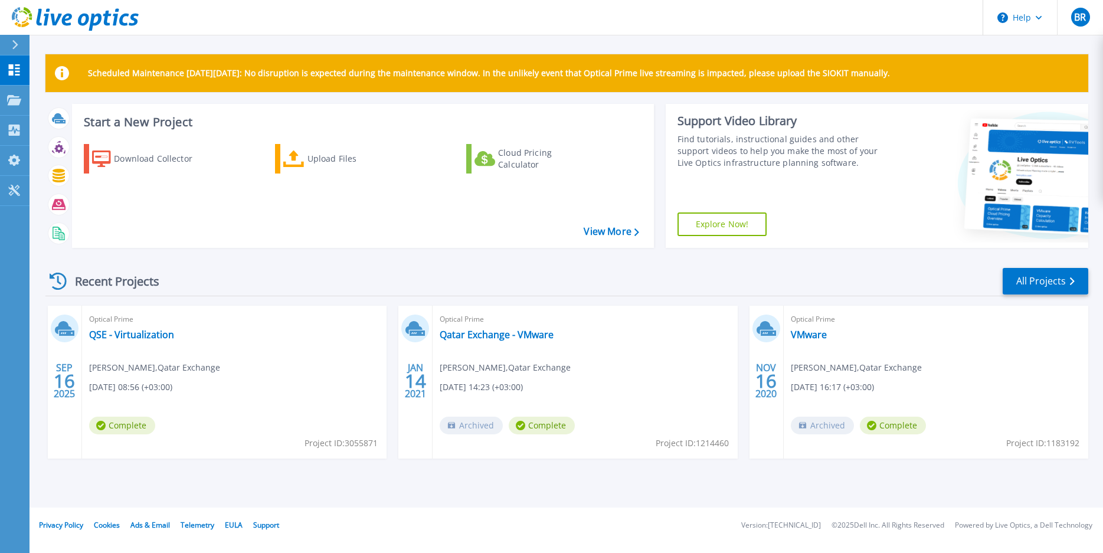
click at [753, 224] on link "Explore Now!" at bounding box center [722, 224] width 90 height 24
click at [163, 336] on link "QSE - Virtualization" at bounding box center [131, 335] width 85 height 12
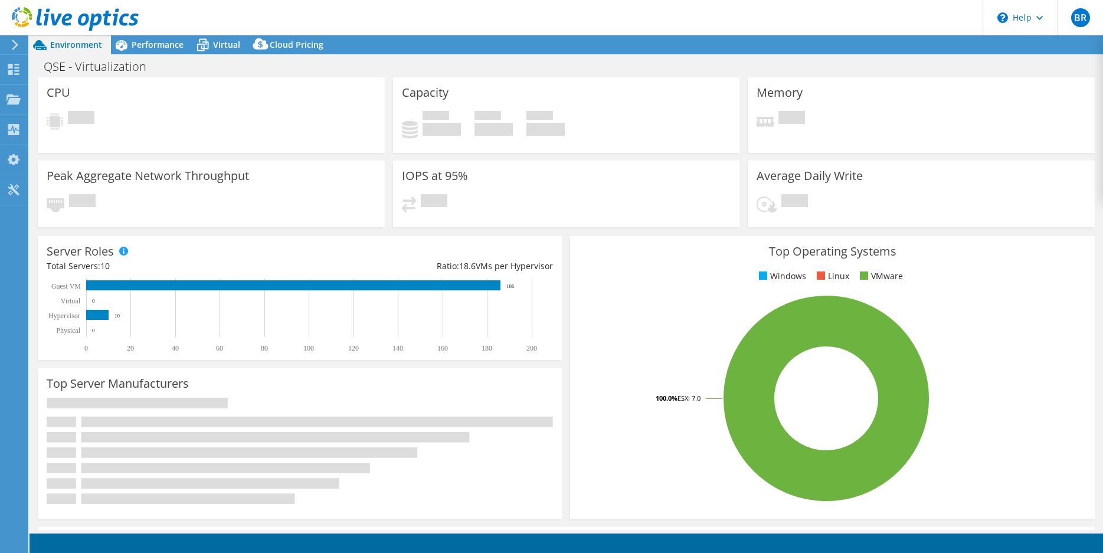
select select "USD"
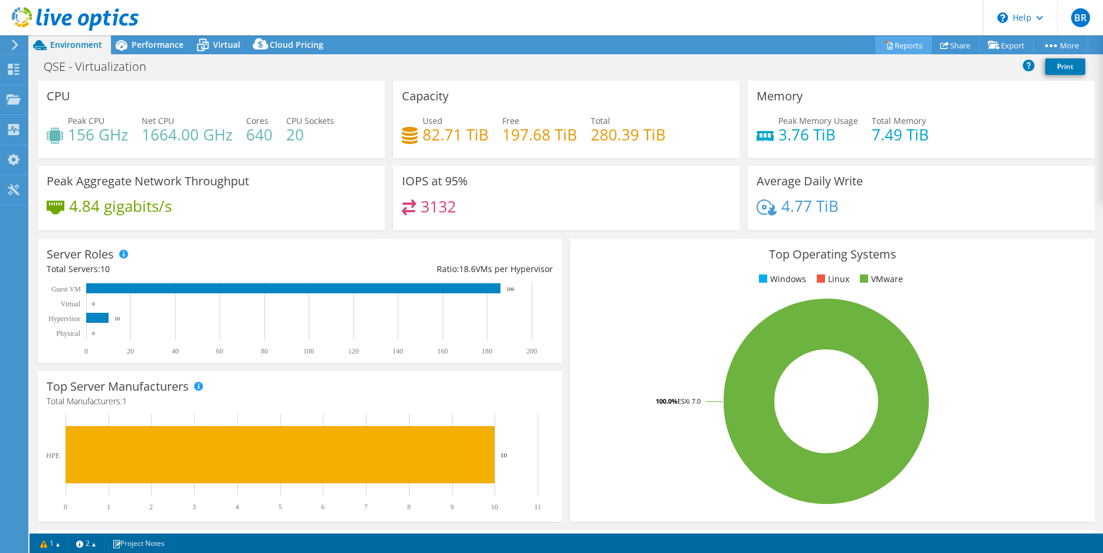
click at [891, 46] on link "Reports" at bounding box center [903, 45] width 57 height 18
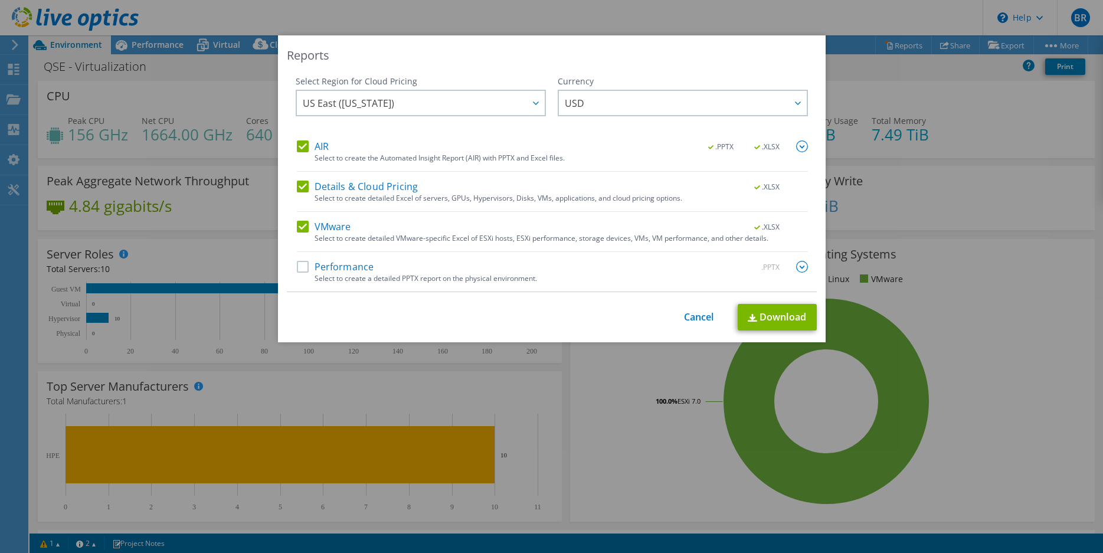
click at [796, 263] on img at bounding box center [802, 267] width 12 height 12
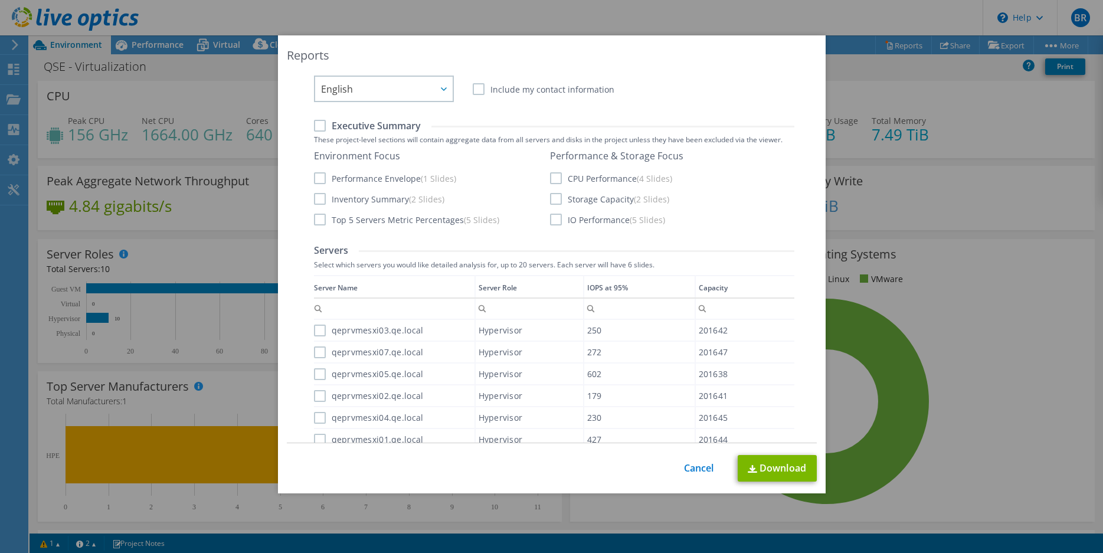
scroll to position [241, 0]
click at [428, 94] on span "English" at bounding box center [387, 85] width 132 height 24
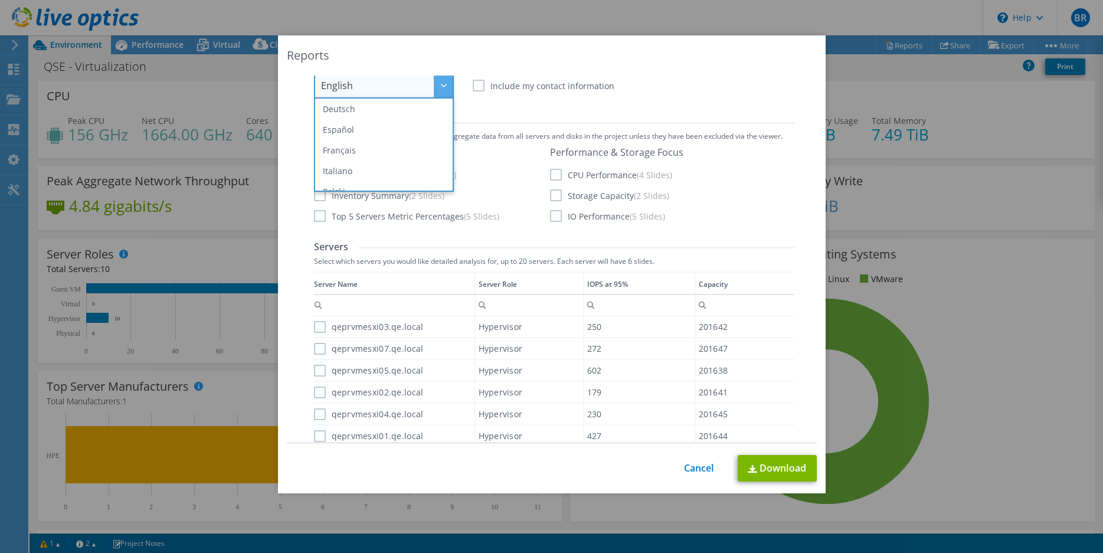
scroll to position [0, 0]
click at [659, 95] on div "Report Language English Deutsch Español Français Italiano Polski Português Русс…" at bounding box center [554, 77] width 480 height 42
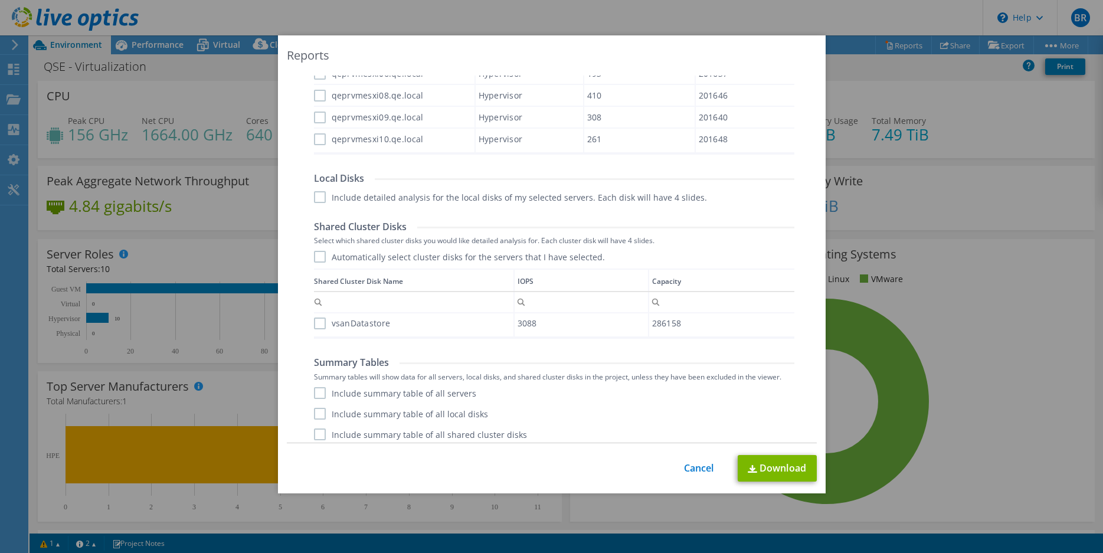
scroll to position [620, 0]
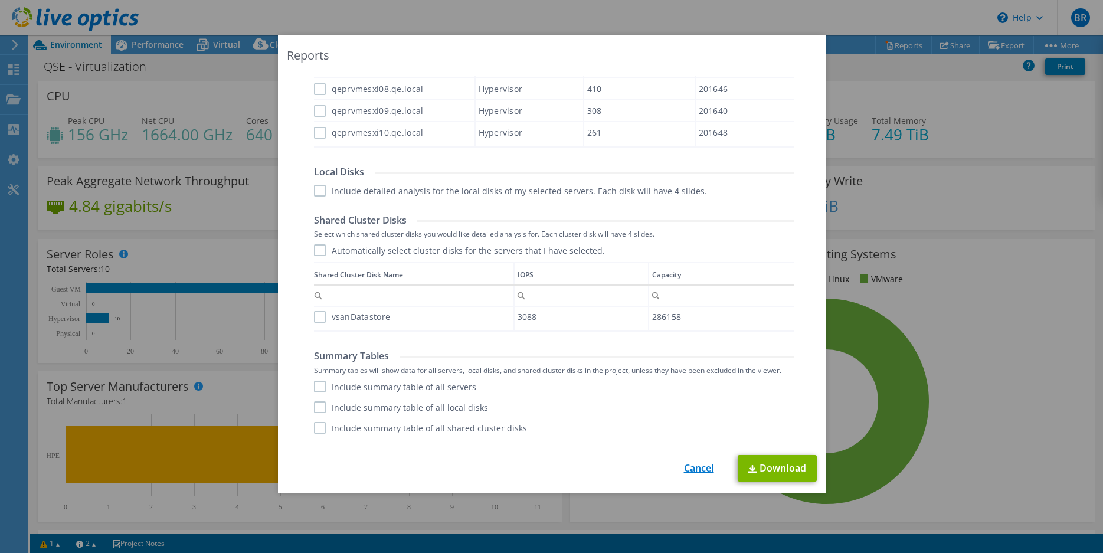
click at [700, 463] on link "Cancel" at bounding box center [699, 468] width 30 height 11
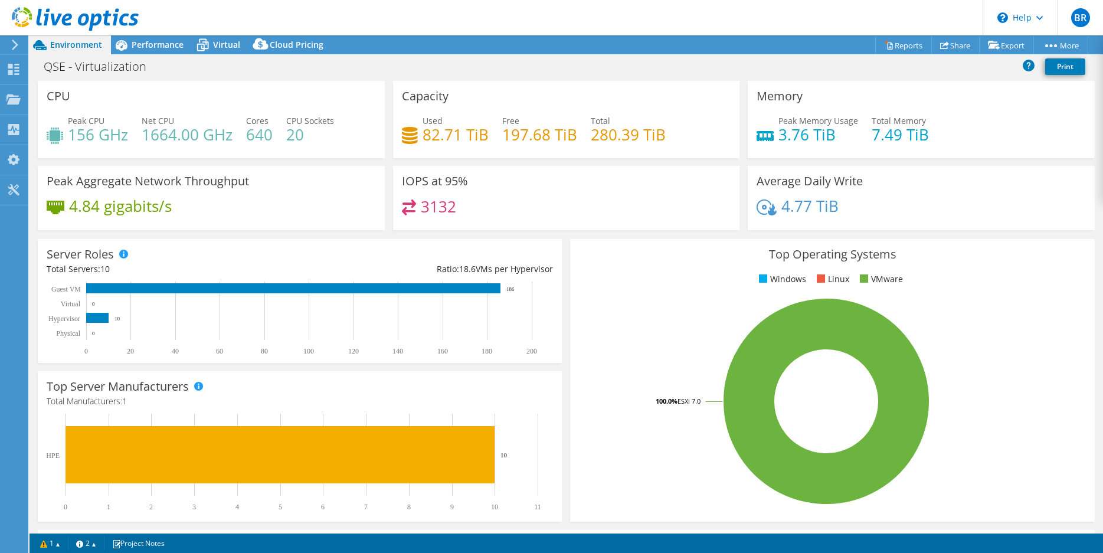
click at [132, 39] on div at bounding box center [69, 20] width 139 height 40
click at [133, 43] on span "Performance" at bounding box center [158, 44] width 52 height 11
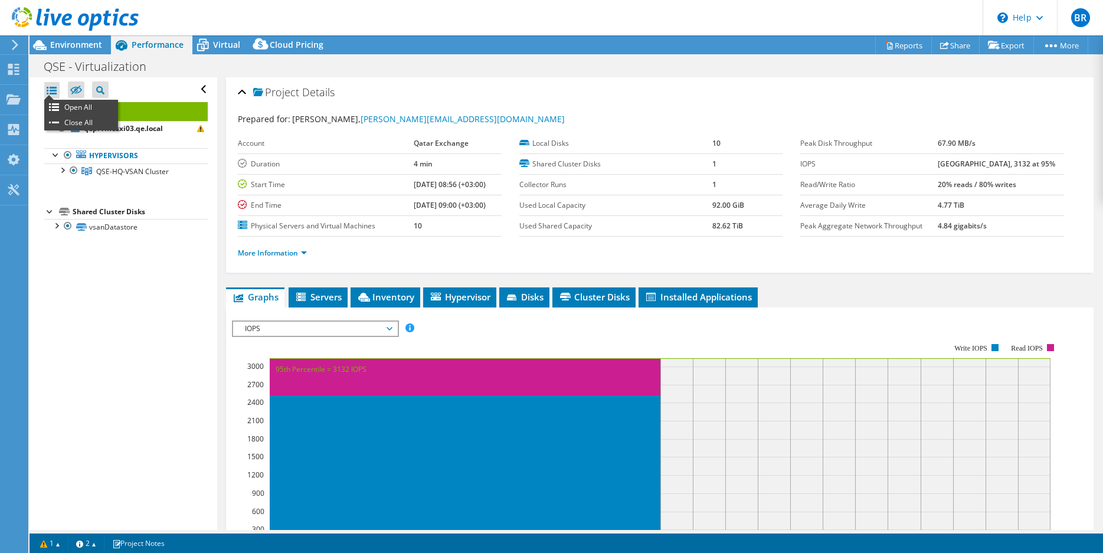
click at [51, 87] on div at bounding box center [51, 90] width 15 height 17
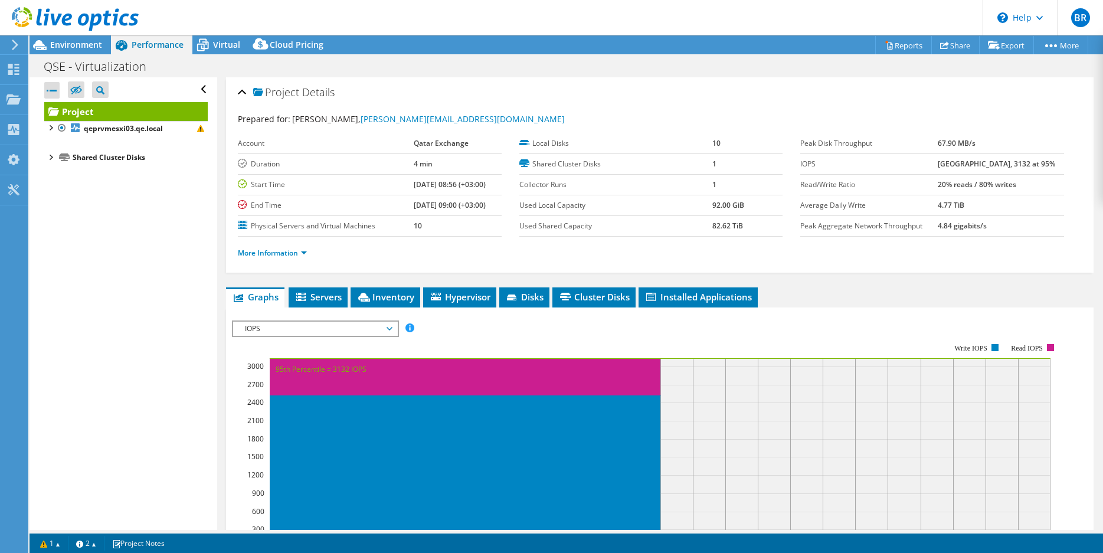
click at [51, 87] on div at bounding box center [51, 90] width 15 height 17
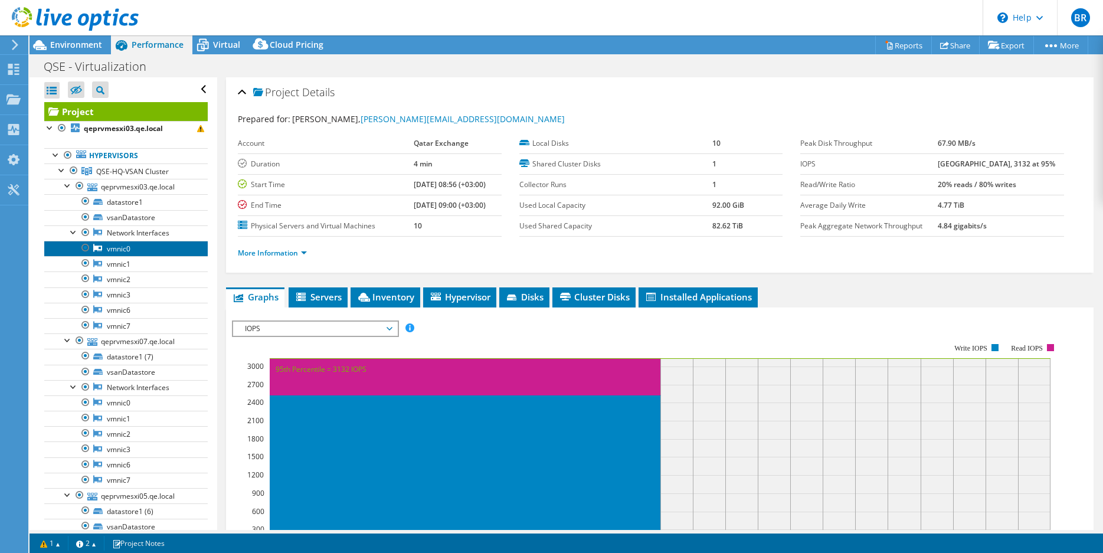
click at [147, 254] on link "vmnic0" at bounding box center [125, 248] width 163 height 15
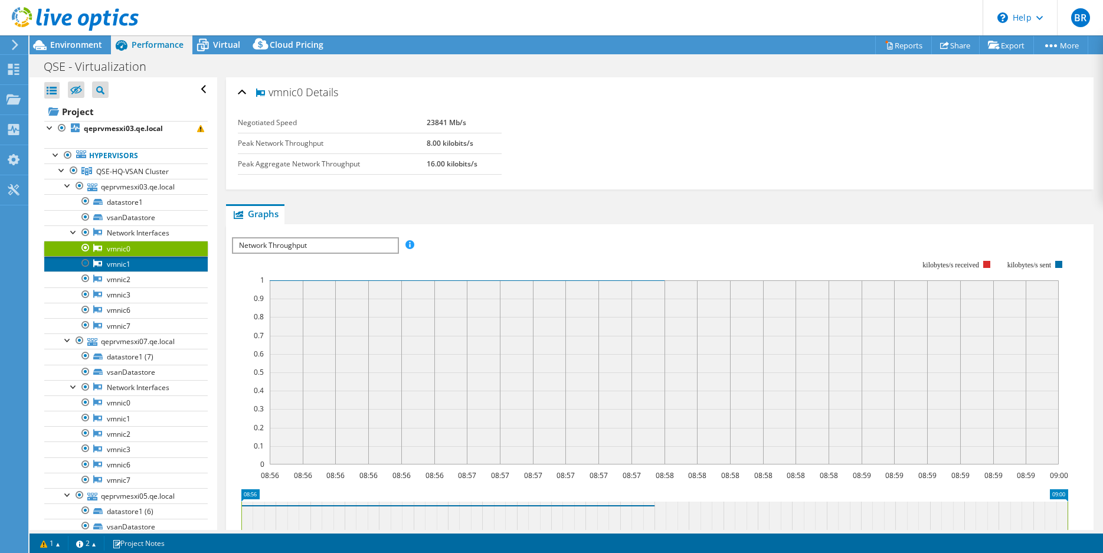
click at [160, 267] on link "vmnic1" at bounding box center [125, 263] width 163 height 15
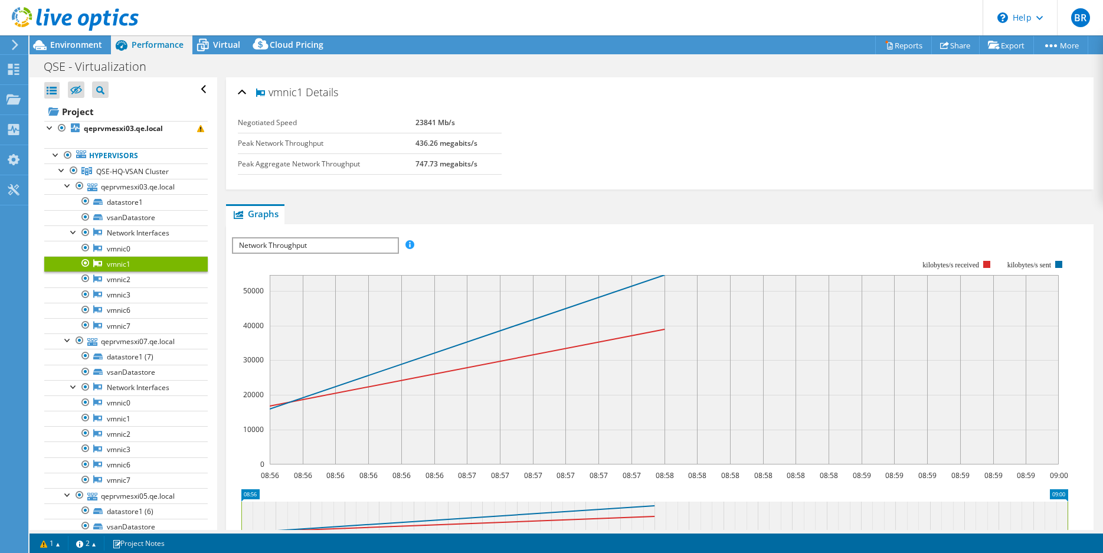
click at [359, 241] on span "Network Throughput" at bounding box center [314, 245] width 163 height 14
click at [186, 277] on link "vmnic2" at bounding box center [125, 278] width 163 height 15
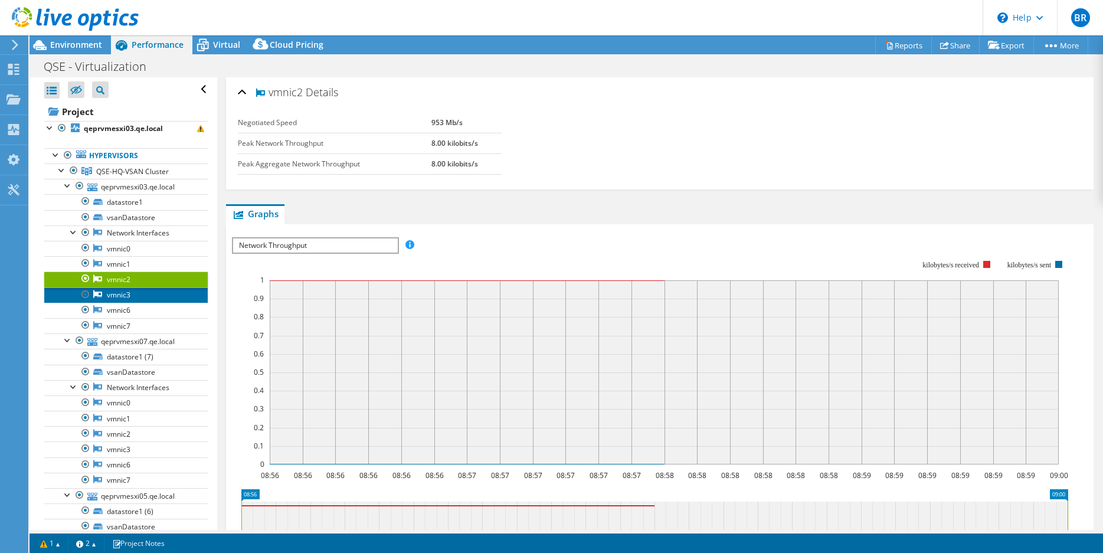
click at [185, 296] on link "vmnic3" at bounding box center [125, 294] width 163 height 15
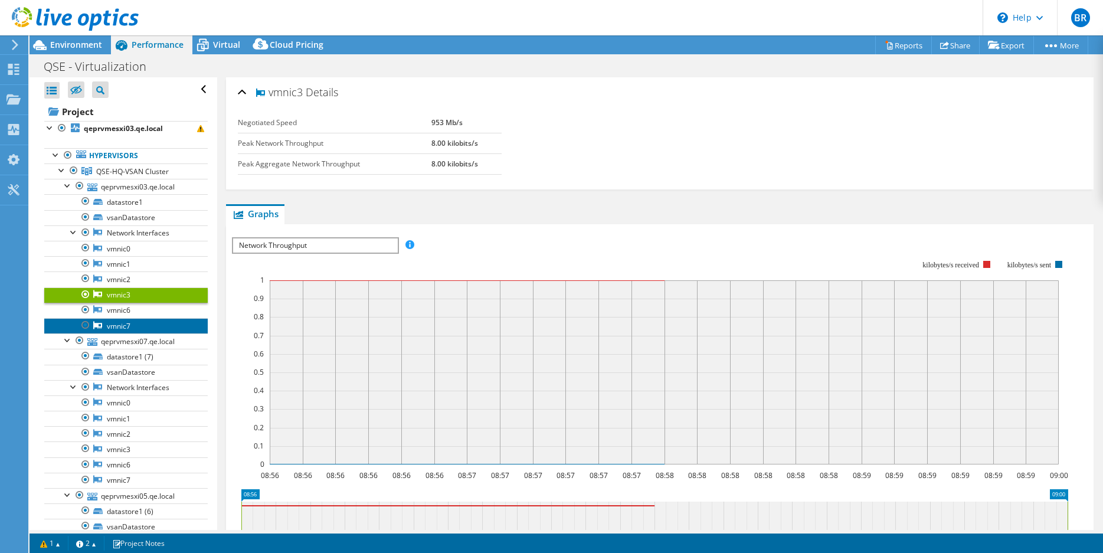
click at [183, 321] on link "vmnic7" at bounding box center [125, 325] width 163 height 15
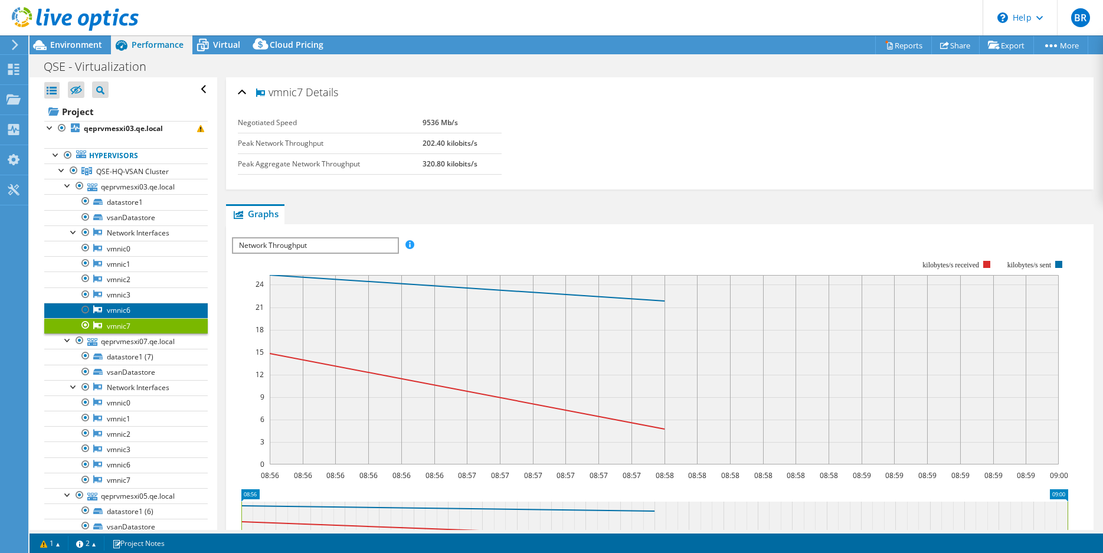
click at [183, 311] on link "vmnic6" at bounding box center [125, 310] width 163 height 15
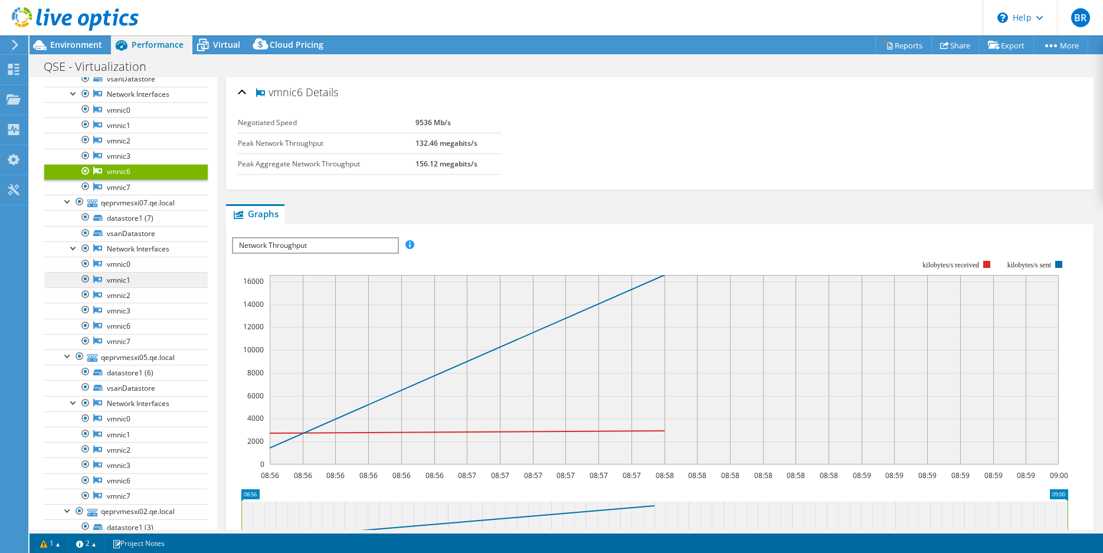
scroll to position [0, 0]
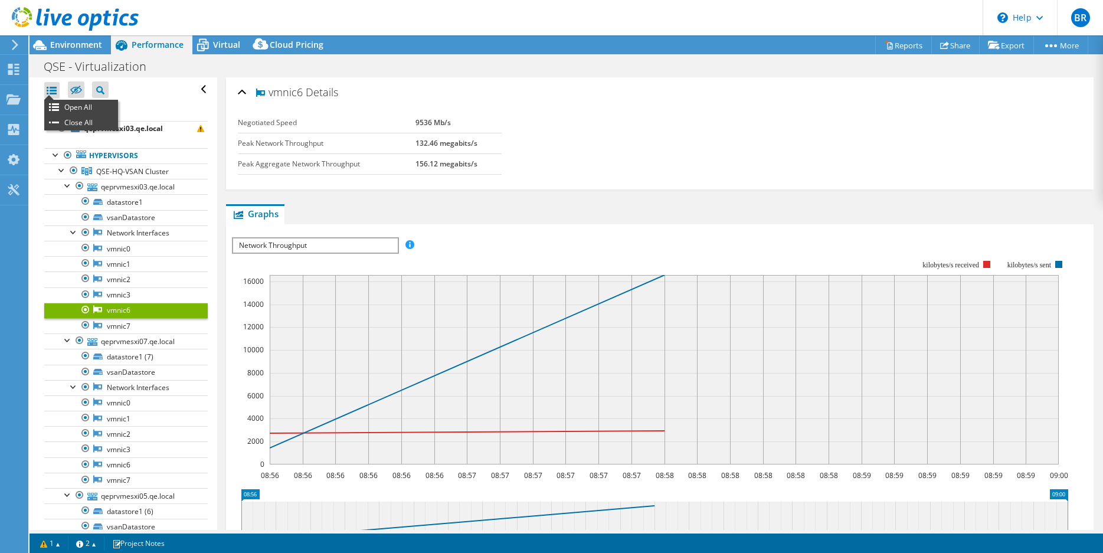
click at [49, 100] on ul "Open All Close All" at bounding box center [81, 115] width 74 height 31
click at [49, 94] on div at bounding box center [51, 90] width 15 height 17
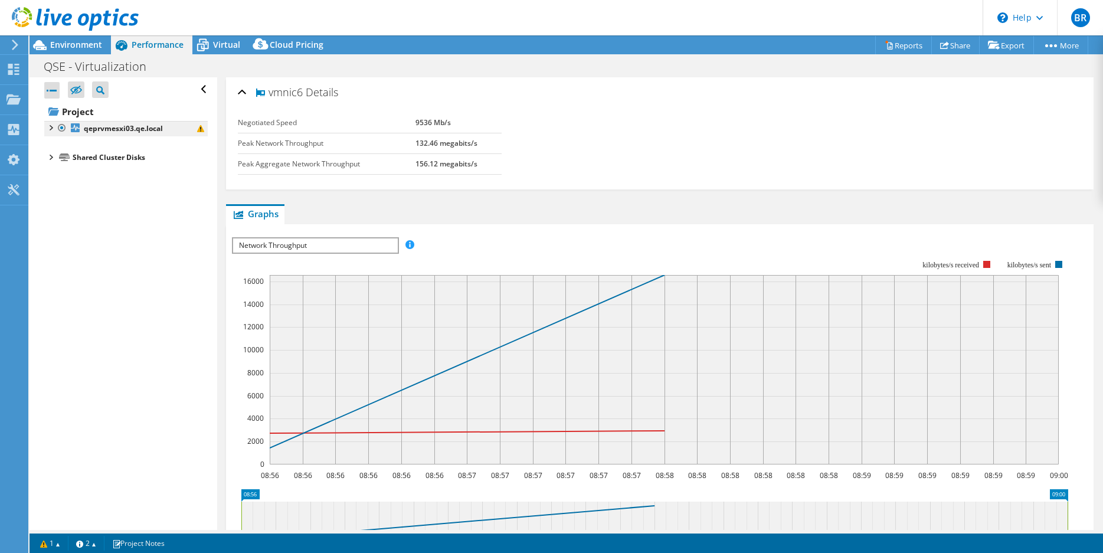
click at [49, 135] on li "qeprvmesxi03.qe.local Hypervisors QSE-HQ-VSAN Cluster" at bounding box center [125, 128] width 163 height 15
click at [50, 127] on div at bounding box center [50, 127] width 12 height 12
click at [57, 157] on div at bounding box center [56, 154] width 12 height 12
click at [61, 170] on div at bounding box center [62, 169] width 12 height 12
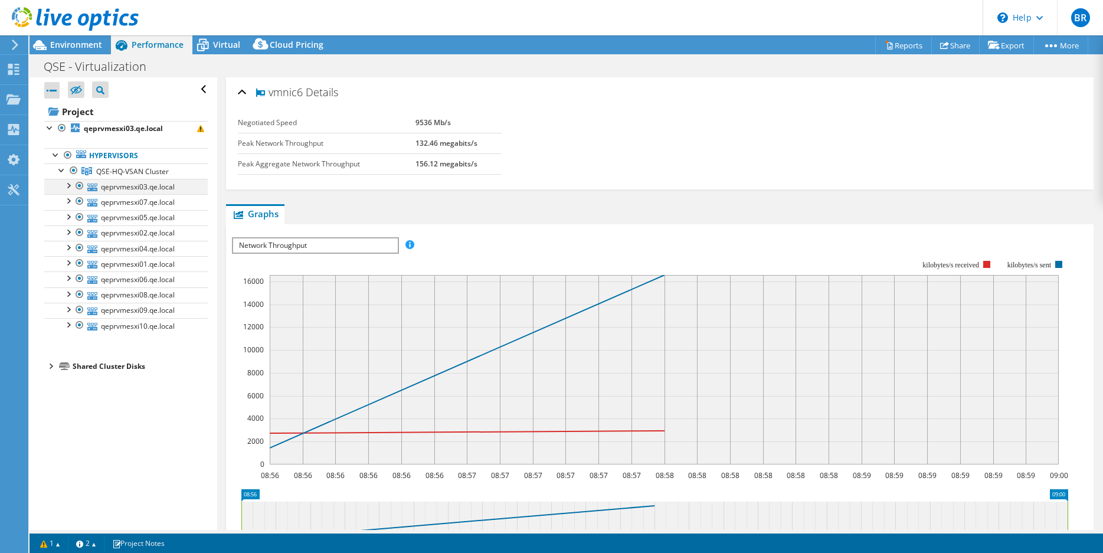
click at [65, 188] on div at bounding box center [68, 185] width 12 height 12
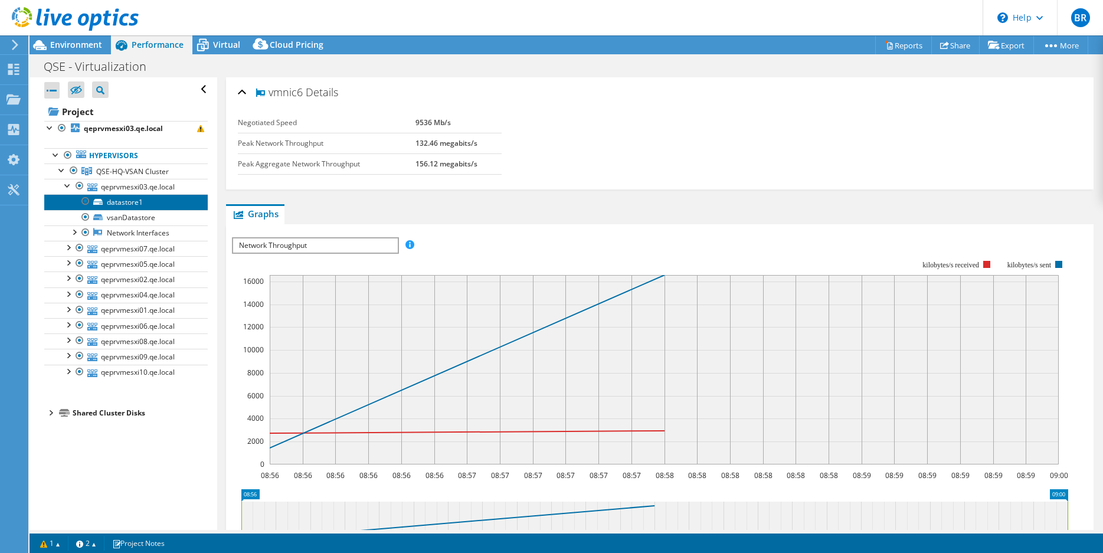
click at [121, 207] on link "datastore1" at bounding box center [125, 201] width 163 height 15
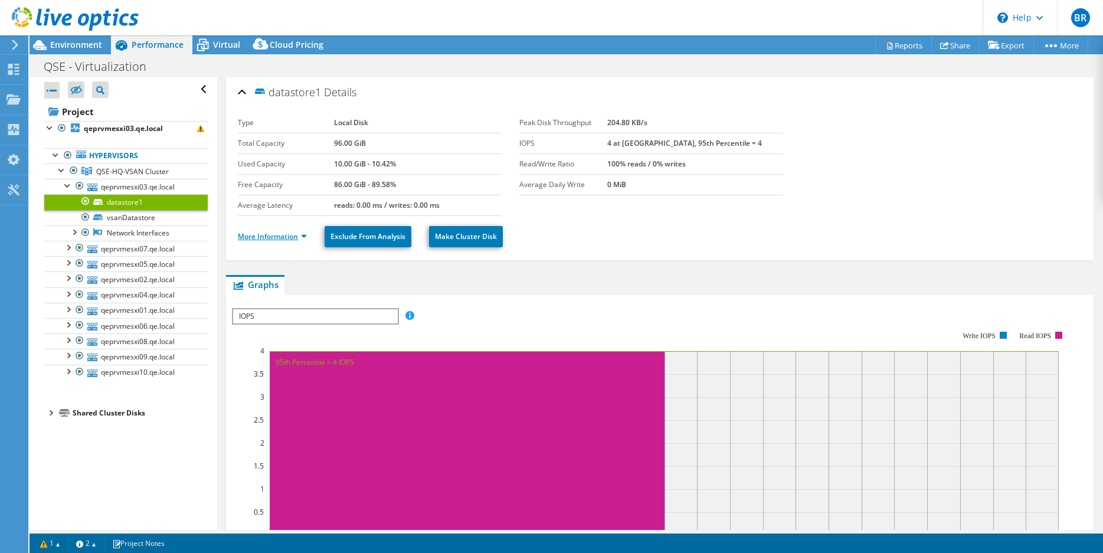
click at [298, 237] on link "More Information" at bounding box center [272, 236] width 69 height 10
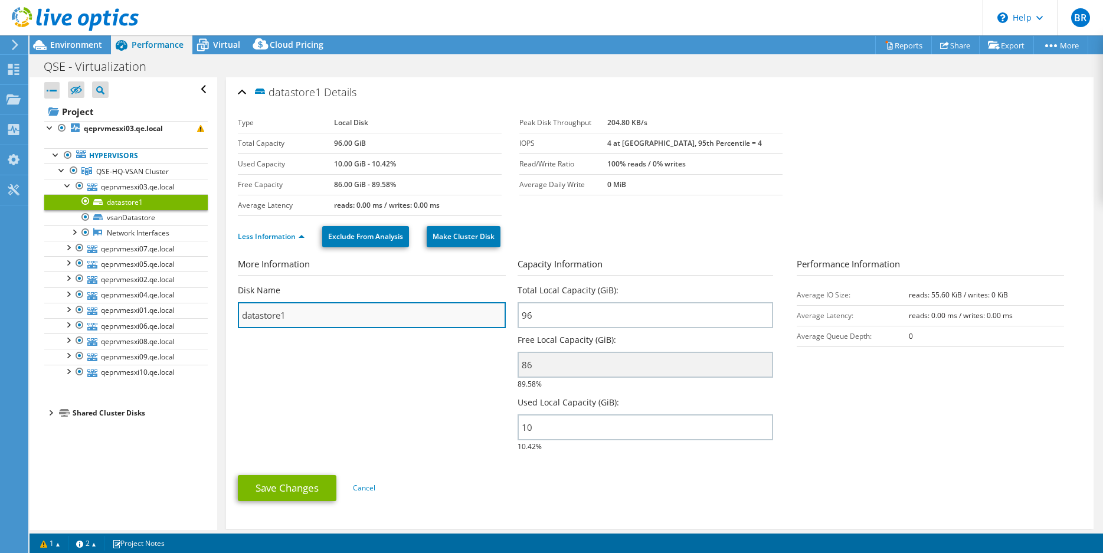
click at [290, 326] on input "datastore1" at bounding box center [371, 315] width 267 height 26
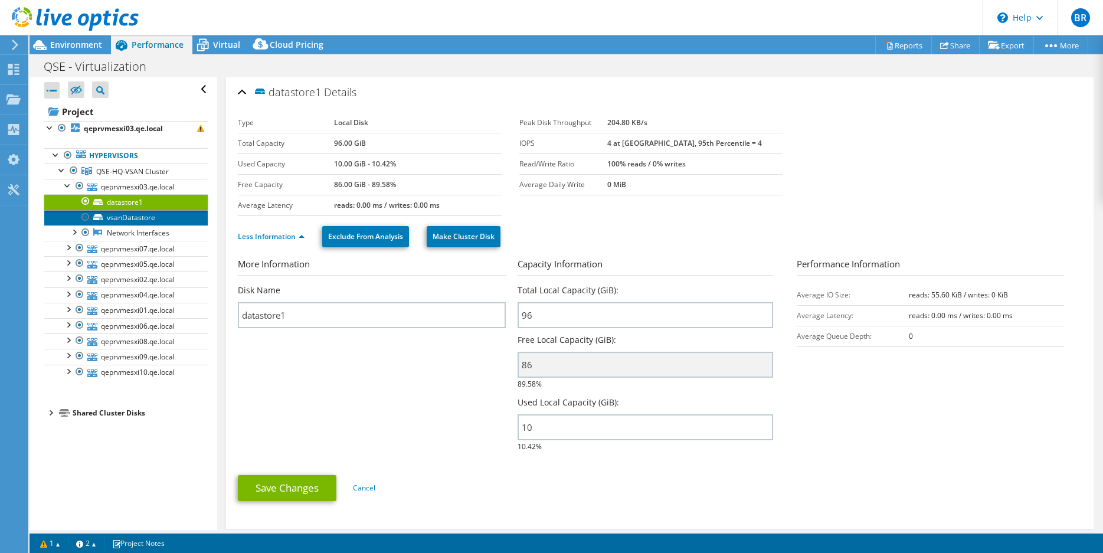
click at [161, 212] on link "vsanDatastore" at bounding box center [125, 217] width 163 height 15
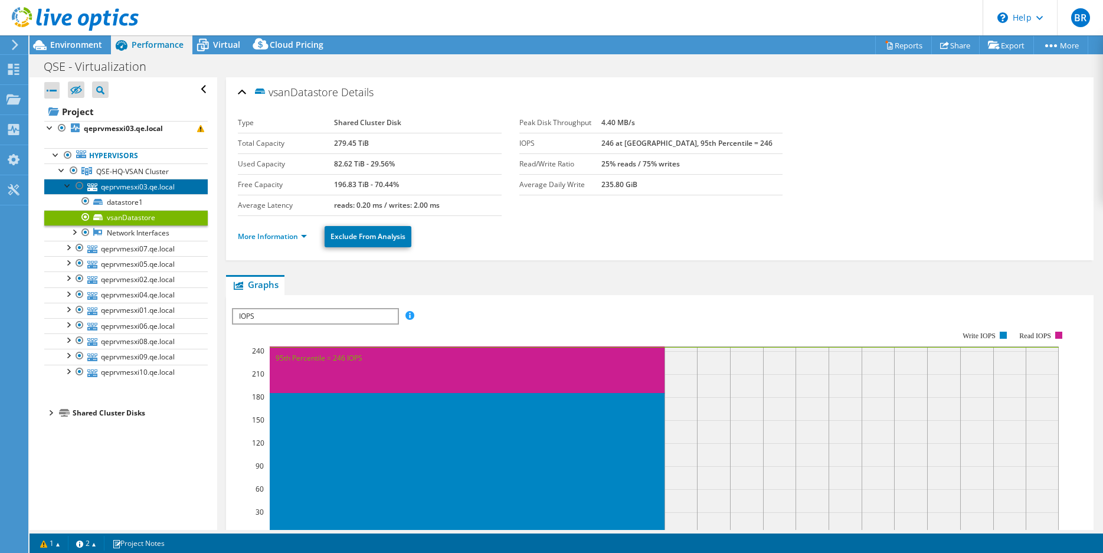
click at [162, 194] on link "qeprvmesxi03.qe.local" at bounding box center [125, 186] width 163 height 15
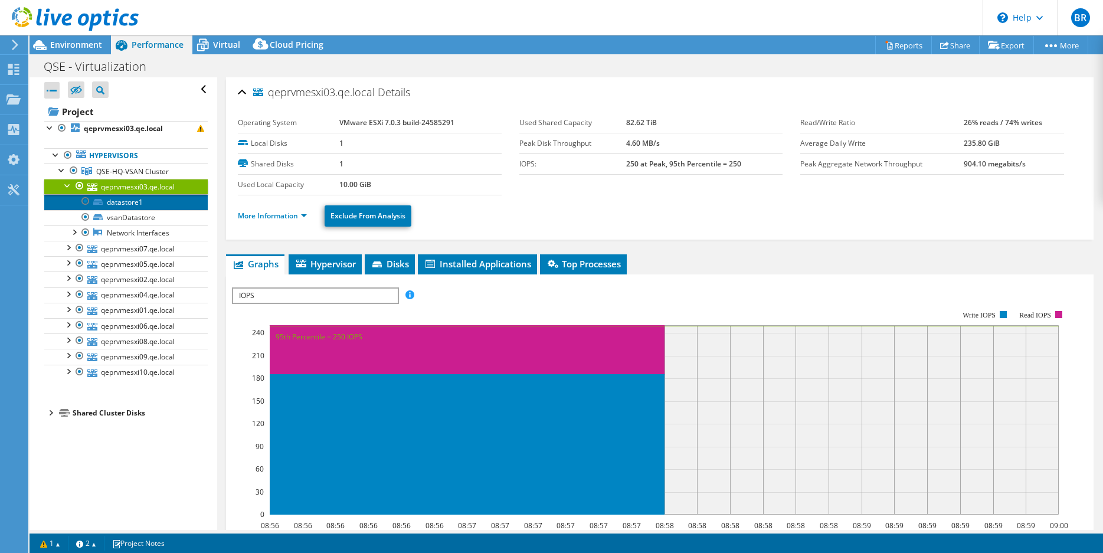
click at [164, 204] on link "datastore1" at bounding box center [125, 201] width 163 height 15
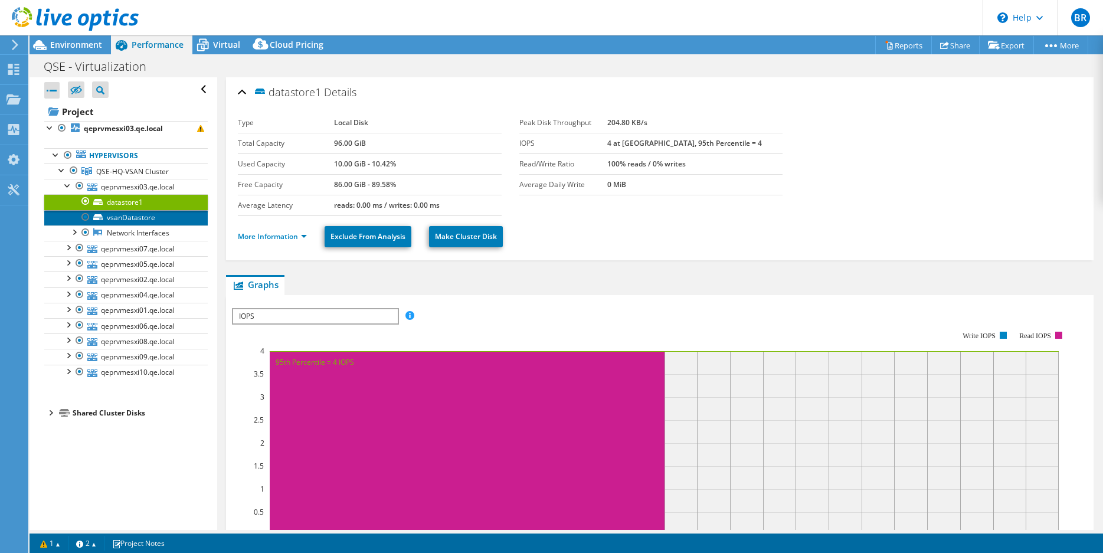
click at [165, 214] on link "vsanDatastore" at bounding box center [125, 217] width 163 height 15
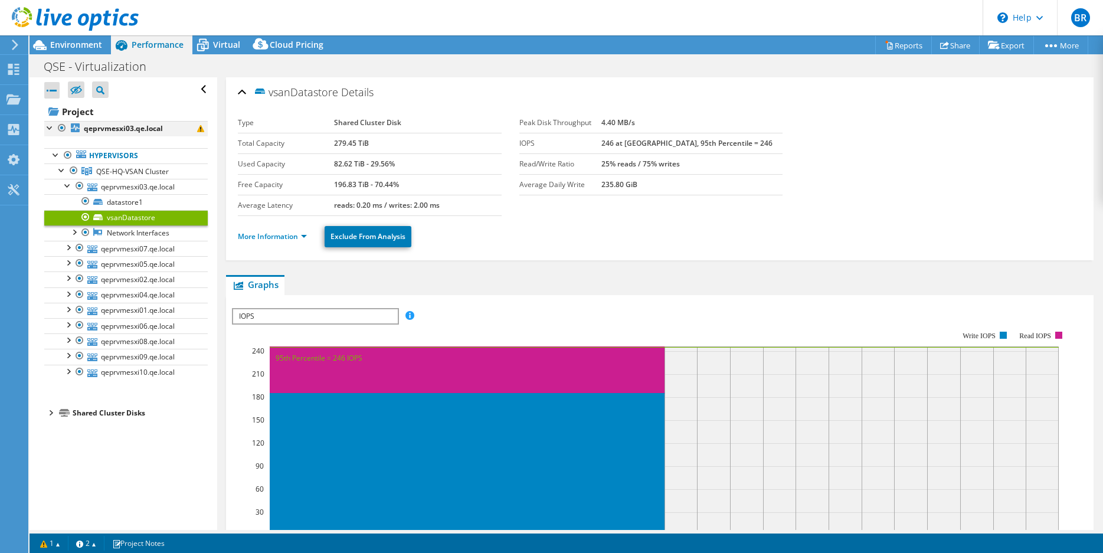
click at [45, 127] on div at bounding box center [50, 127] width 12 height 12
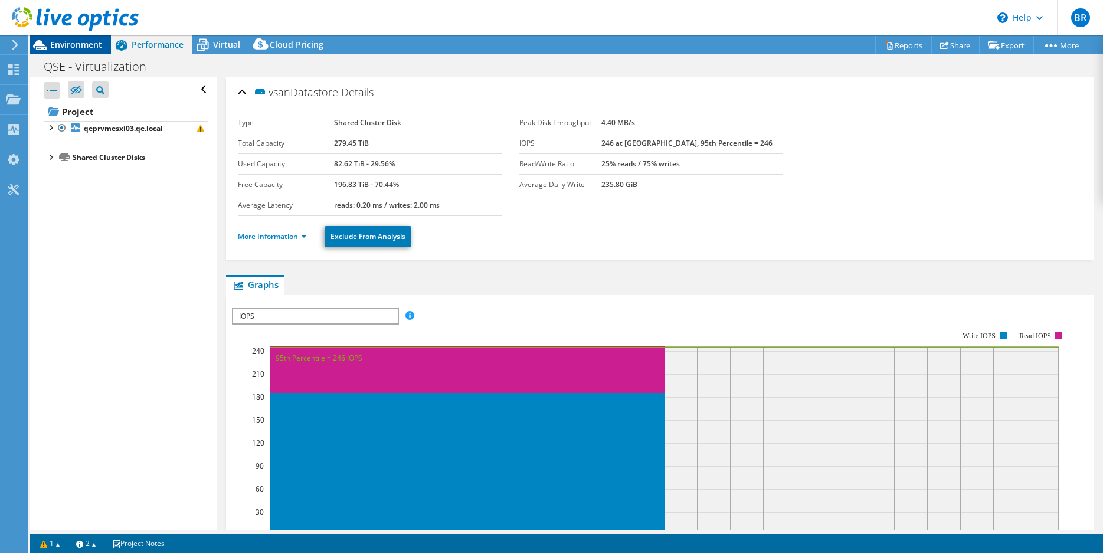
click at [78, 43] on span "Environment" at bounding box center [76, 44] width 52 height 11
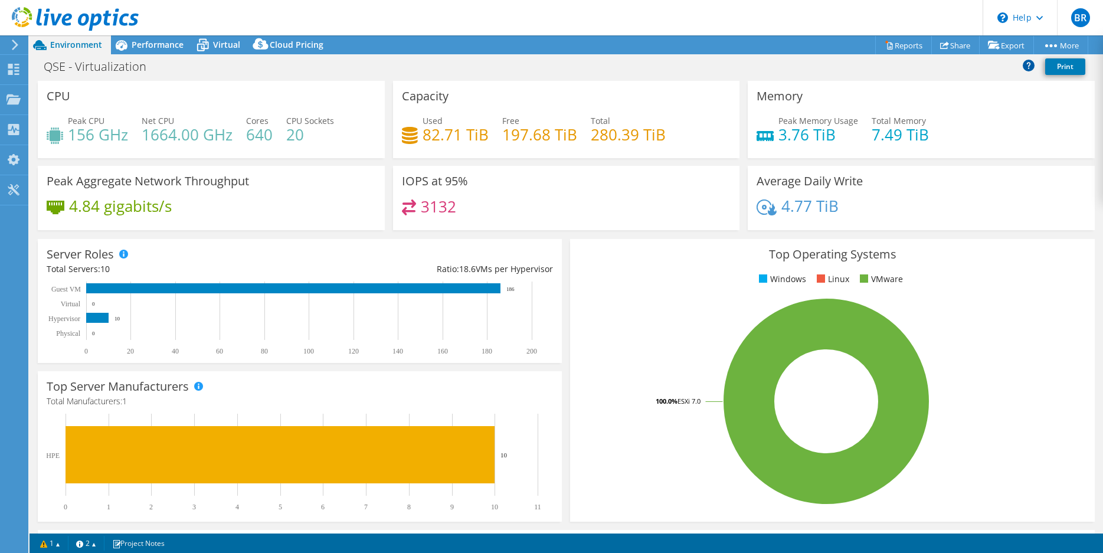
click at [1032, 70] on icon at bounding box center [1028, 66] width 12 height 12
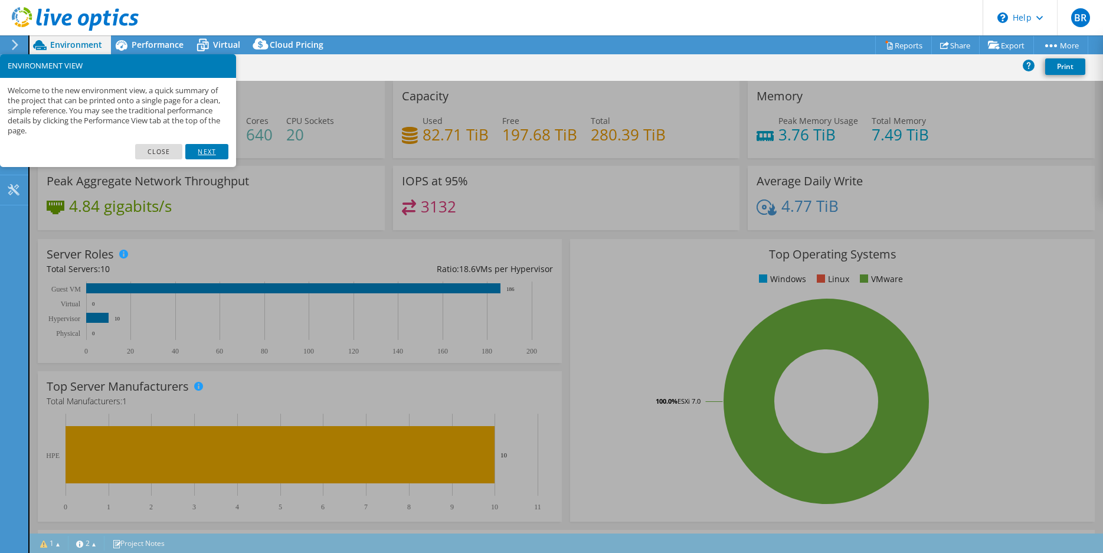
click at [201, 148] on link "Next" at bounding box center [206, 151] width 42 height 15
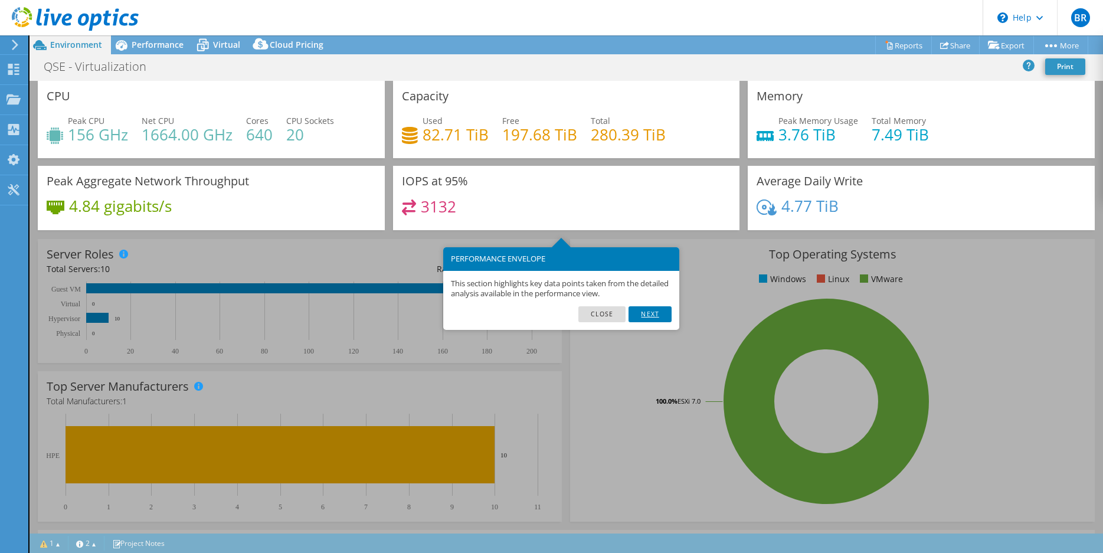
click at [647, 317] on link "Next" at bounding box center [649, 313] width 42 height 15
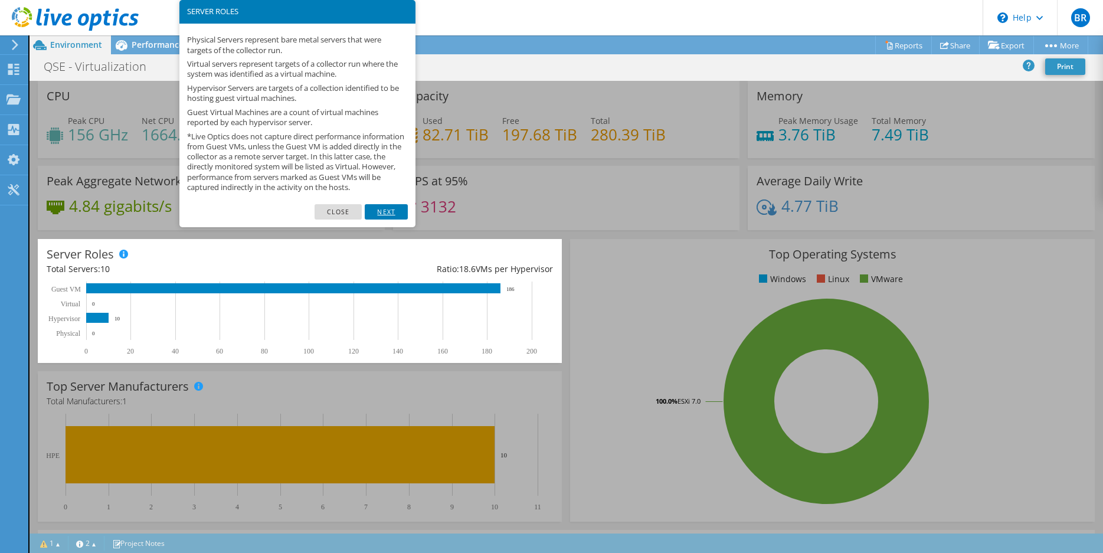
click at [380, 219] on link "Next" at bounding box center [386, 211] width 42 height 15
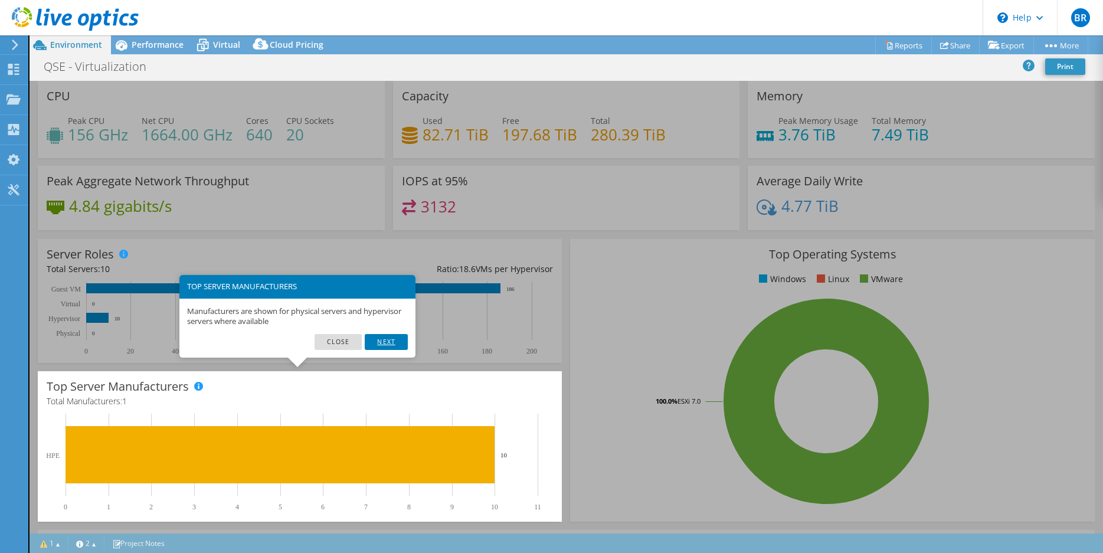
click at [392, 343] on link "Next" at bounding box center [386, 341] width 42 height 15
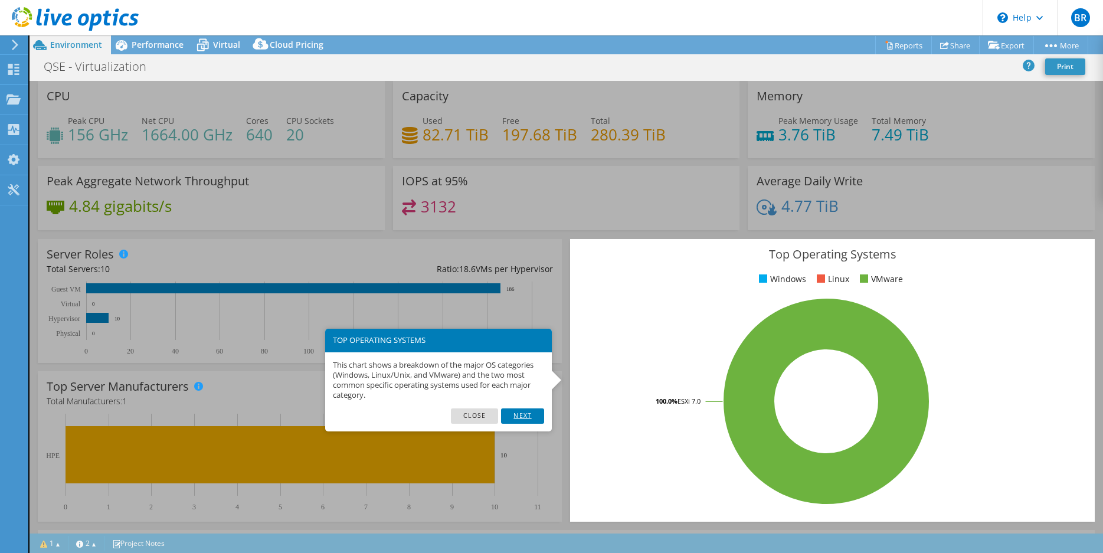
click at [520, 417] on link "Next" at bounding box center [522, 415] width 42 height 15
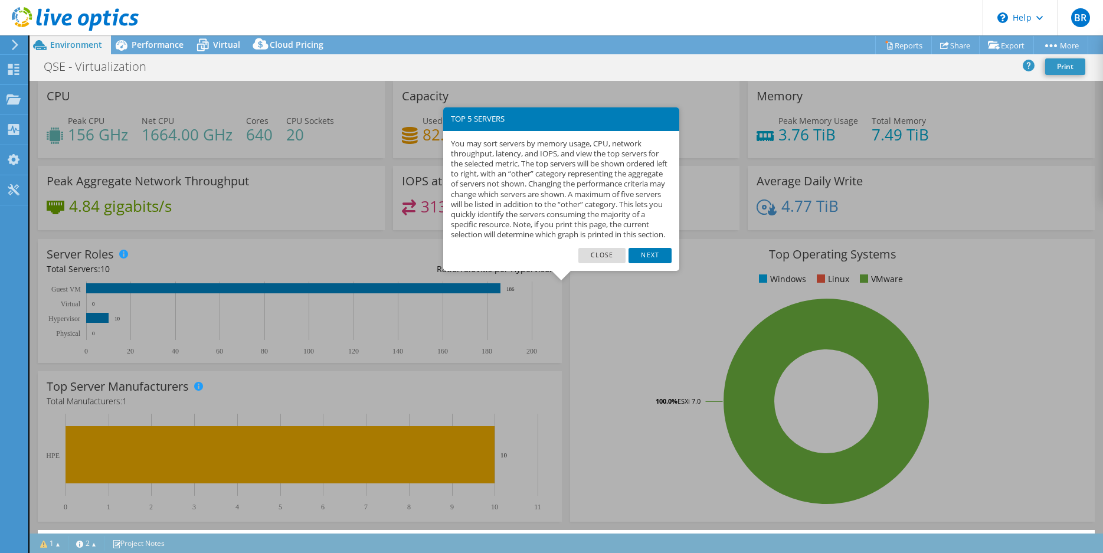
scroll to position [235, 0]
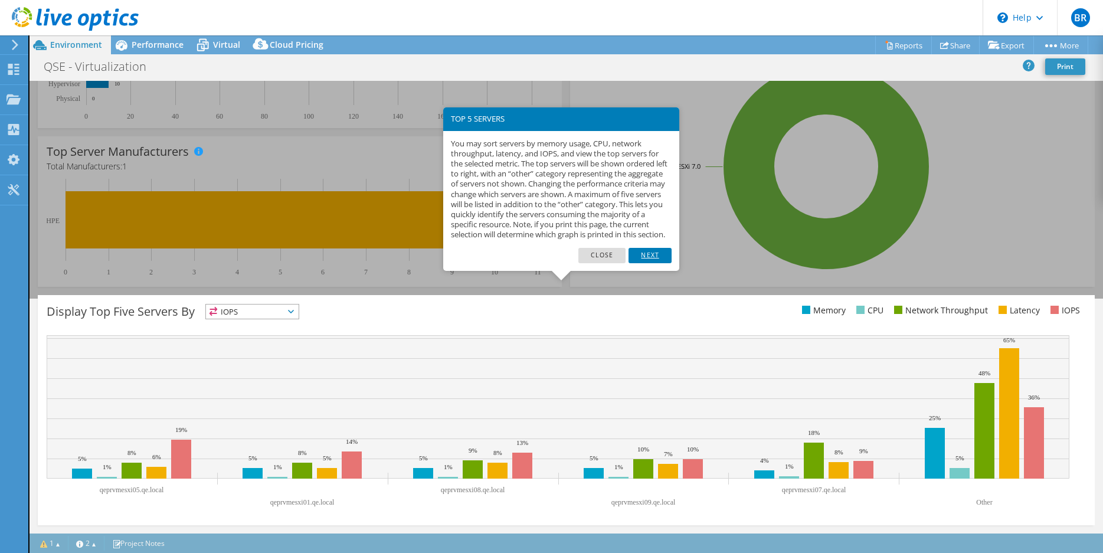
click at [669, 263] on link "Next" at bounding box center [649, 255] width 42 height 15
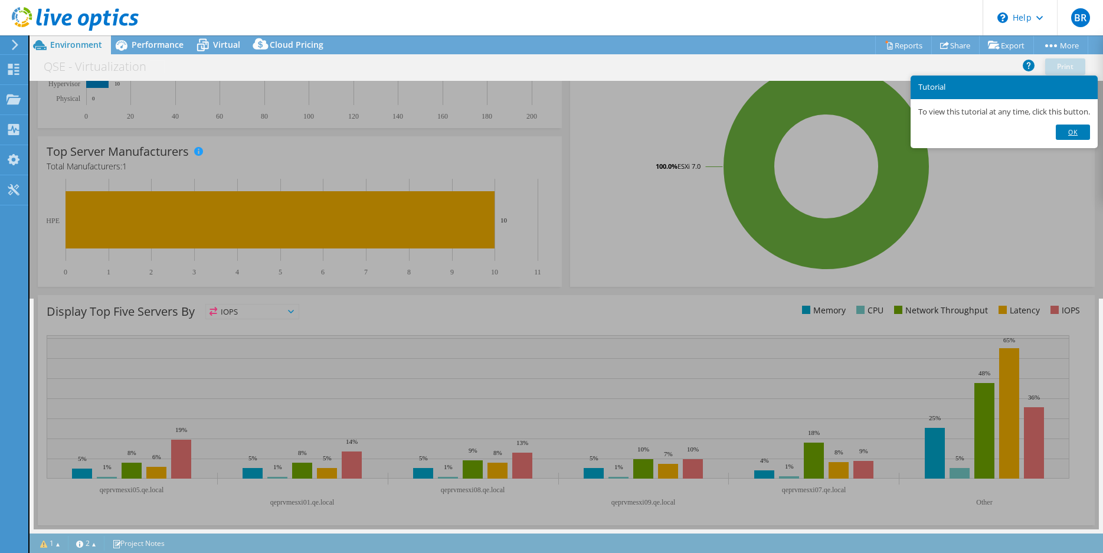
click at [1084, 129] on link "Ok" at bounding box center [1072, 131] width 34 height 15
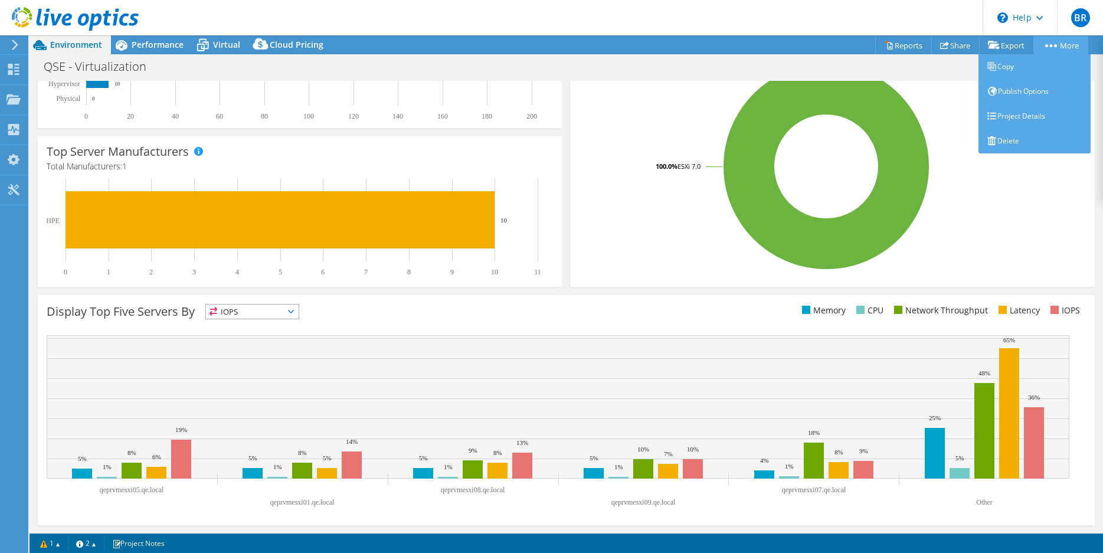
click at [1055, 41] on link "More" at bounding box center [1060, 45] width 55 height 18
click at [1053, 110] on link "Project Details" at bounding box center [1034, 116] width 112 height 25
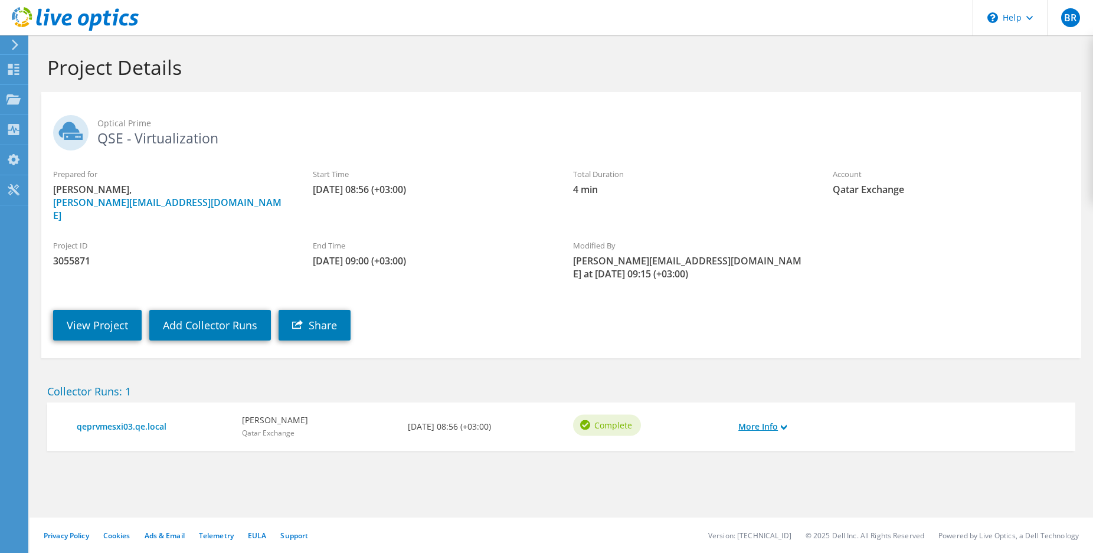
click at [772, 420] on link "More Info" at bounding box center [762, 426] width 48 height 13
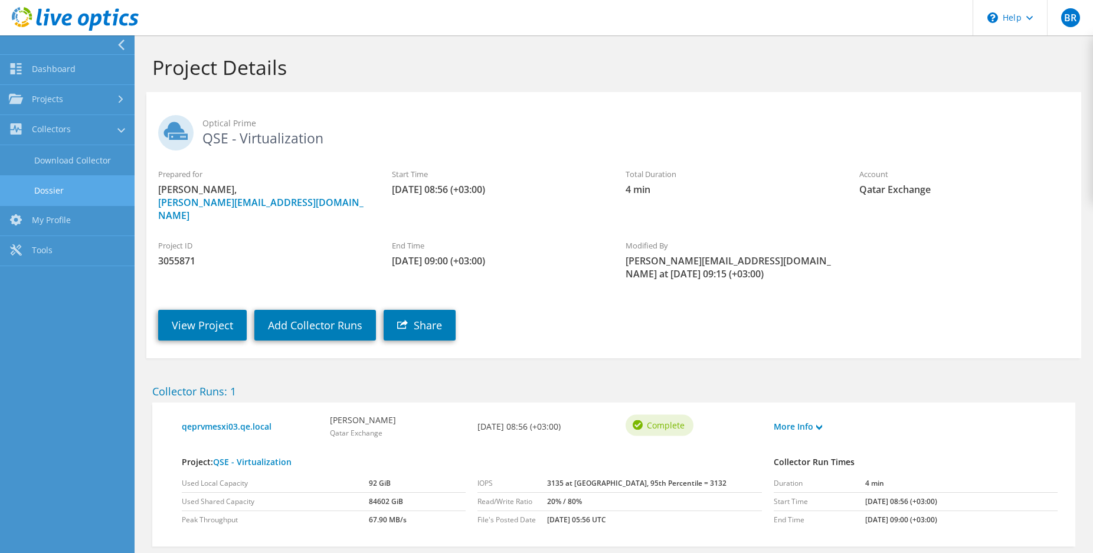
click at [39, 185] on link "Dossier" at bounding box center [67, 190] width 135 height 30
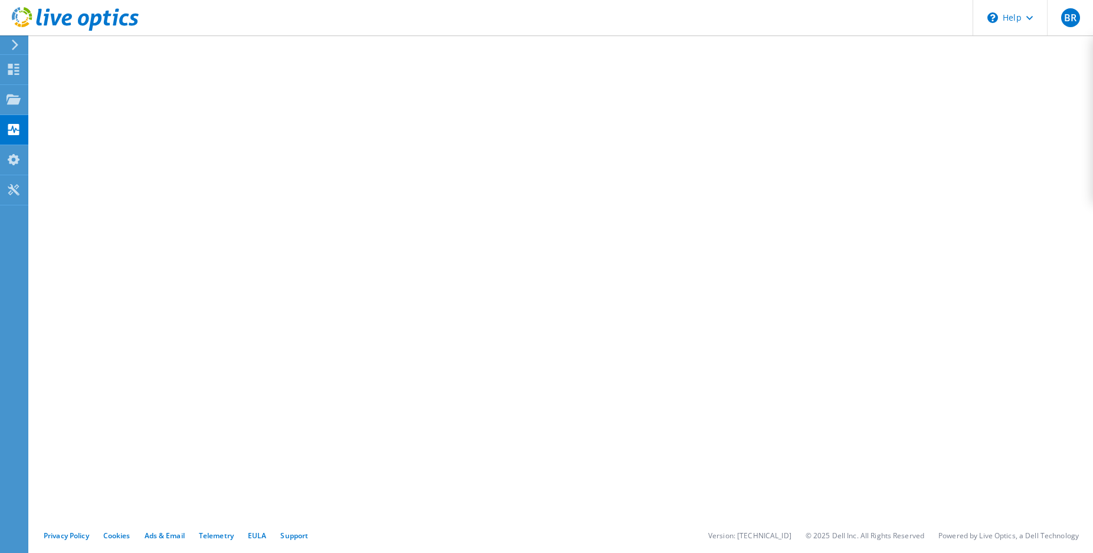
click at [10, 47] on div at bounding box center [12, 45] width 13 height 11
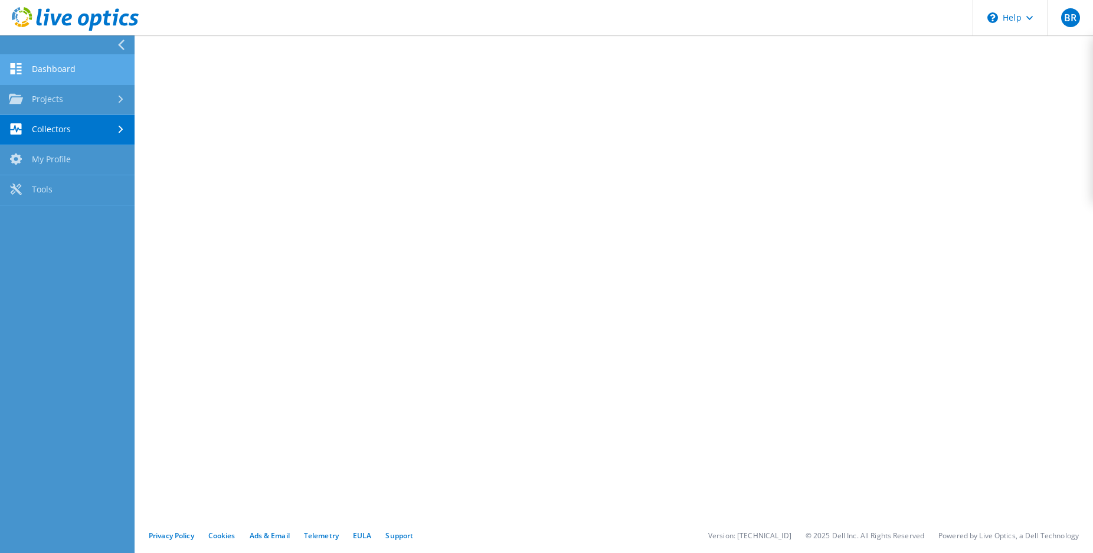
click at [57, 76] on link "Dashboard" at bounding box center [67, 70] width 135 height 30
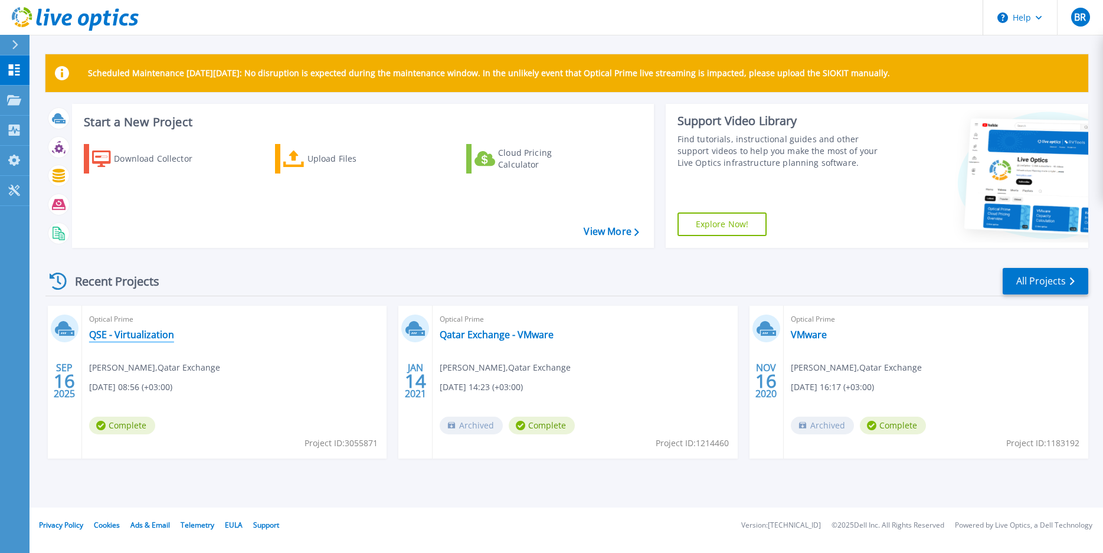
click at [156, 337] on link "QSE - Virtualization" at bounding box center [131, 335] width 85 height 12
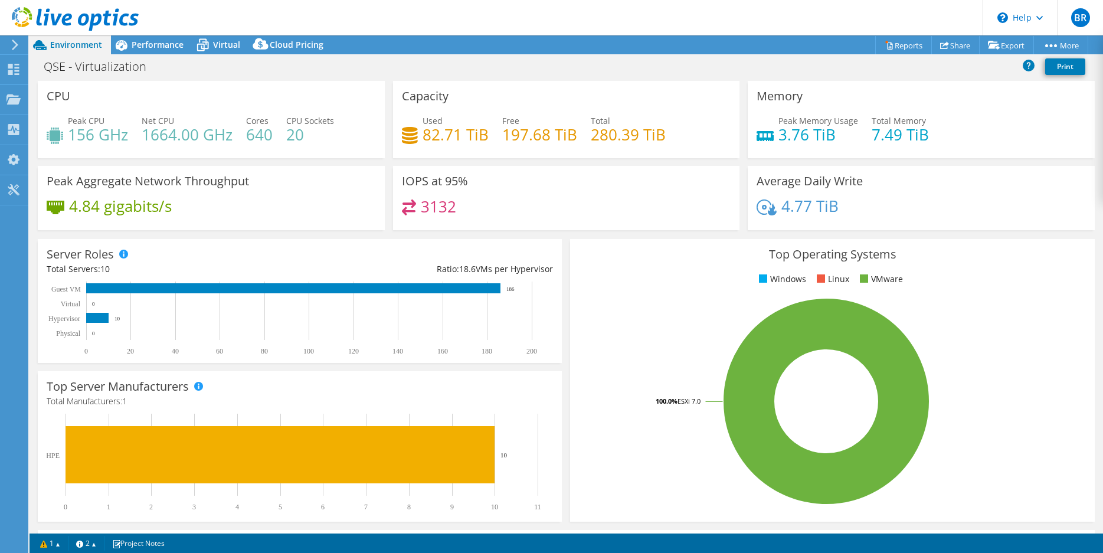
select select "USD"
click at [684, 203] on div "3132" at bounding box center [566, 211] width 329 height 25
